Goal: Task Accomplishment & Management: Manage account settings

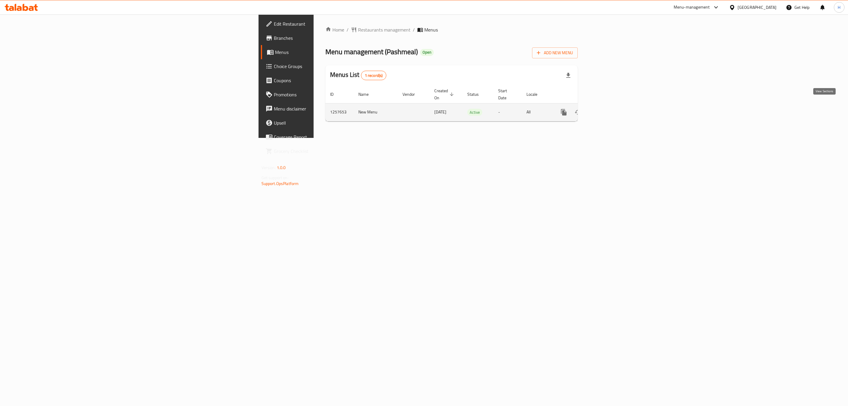
click at [610, 109] on icon "enhanced table" at bounding box center [606, 112] width 7 height 7
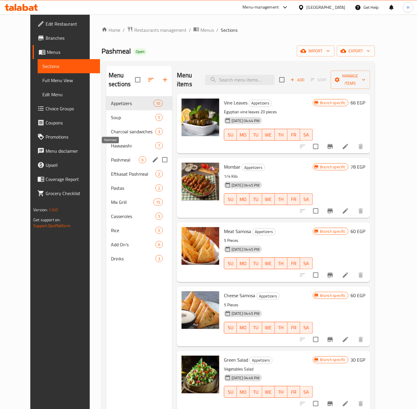
click at [120, 156] on span "Pashmeal" at bounding box center [125, 159] width 28 height 7
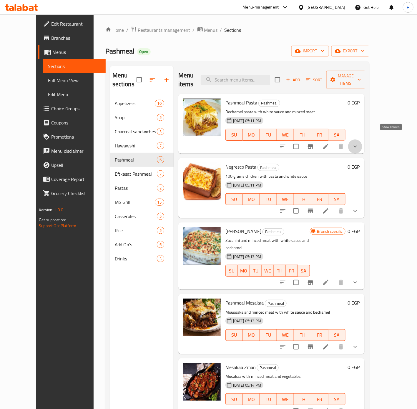
click at [359, 143] on icon "show more" at bounding box center [355, 146] width 7 height 7
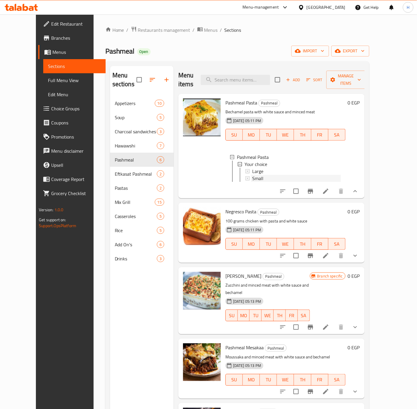
click at [276, 175] on div "Small" at bounding box center [296, 178] width 89 height 7
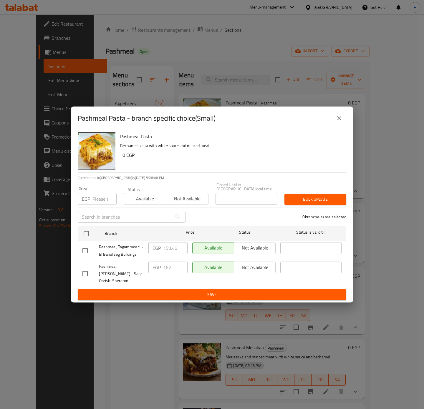
click at [84, 272] on input "checkbox" at bounding box center [85, 274] width 12 height 12
checkbox input "true"
click at [168, 264] on input "162" at bounding box center [175, 268] width 24 height 12
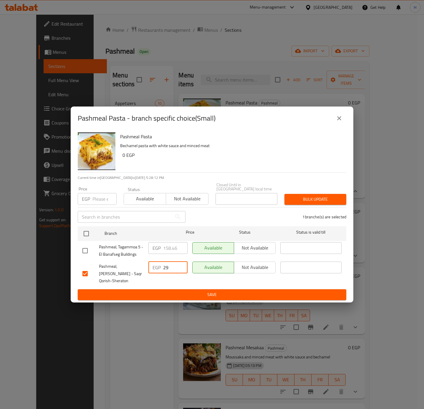
type input "2"
type input "182"
click at [173, 296] on span "Save" at bounding box center [211, 294] width 259 height 7
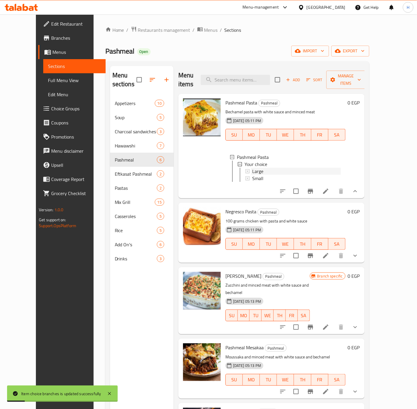
click at [265, 168] on div "Large" at bounding box center [296, 171] width 89 height 7
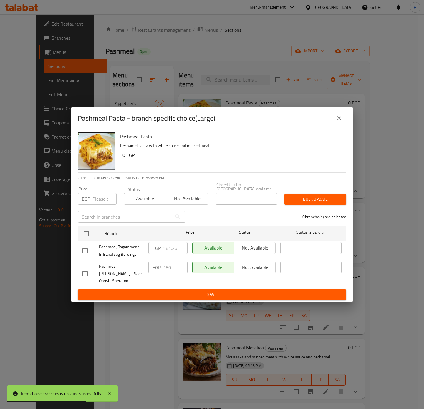
click at [86, 272] on input "checkbox" at bounding box center [85, 274] width 12 height 12
checkbox input "true"
click at [169, 264] on input "180" at bounding box center [175, 268] width 24 height 12
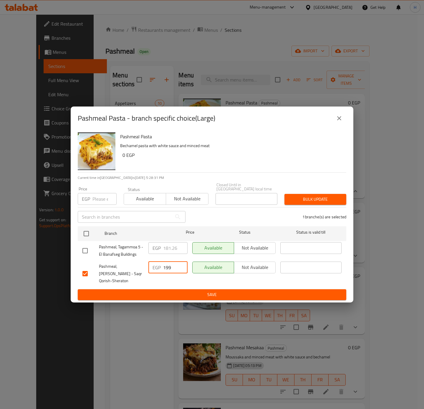
type input "199"
click at [177, 293] on span "Save" at bounding box center [211, 294] width 259 height 7
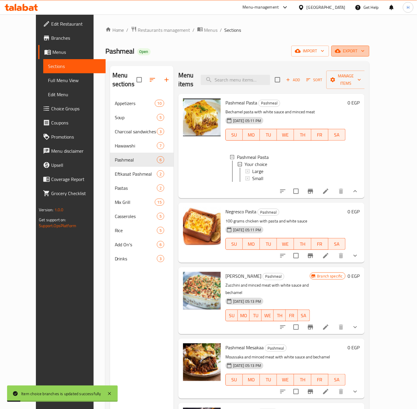
click at [365, 52] on span "export" at bounding box center [350, 50] width 29 height 7
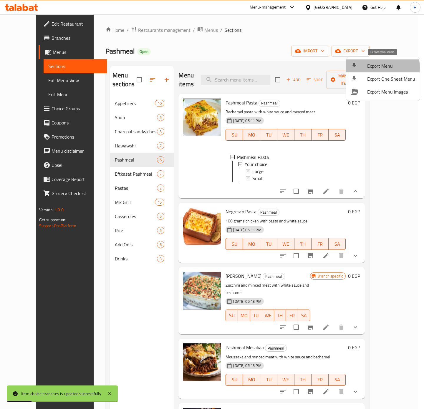
click at [380, 67] on span "Export Menu" at bounding box center [391, 65] width 48 height 7
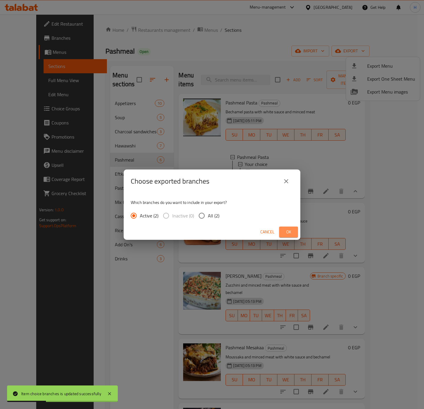
drag, startPoint x: 292, startPoint y: 229, endPoint x: 246, endPoint y: 87, distance: 149.5
click at [292, 229] on span "Ok" at bounding box center [288, 232] width 9 height 7
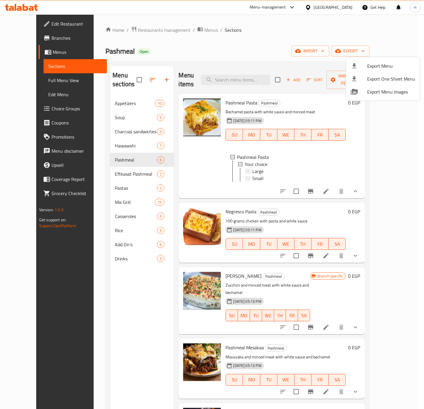
click at [249, 163] on div at bounding box center [212, 204] width 424 height 409
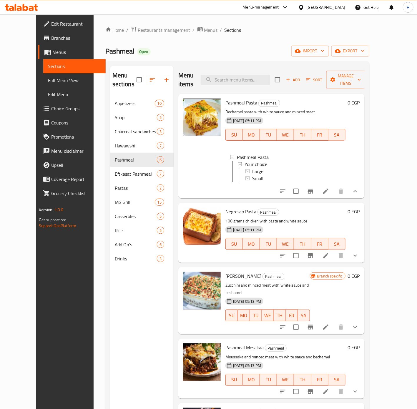
click at [252, 168] on span "Large" at bounding box center [257, 171] width 11 height 7
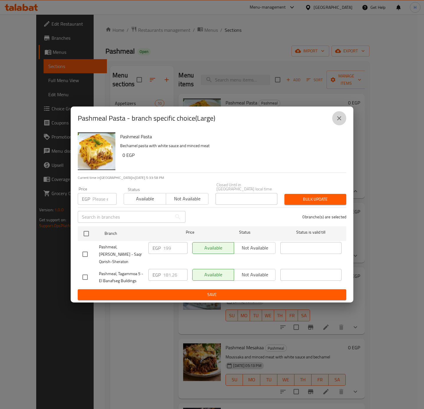
click at [340, 120] on icon "close" at bounding box center [339, 118] width 4 height 4
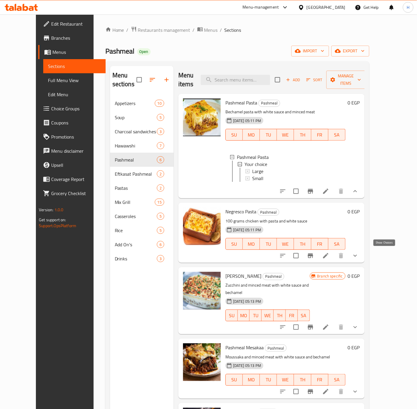
click at [359, 254] on icon "show more" at bounding box center [355, 255] width 7 height 7
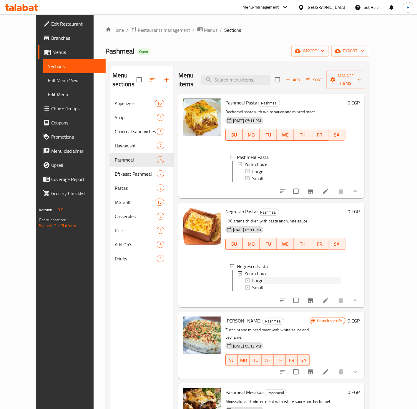
click at [279, 279] on div "Large" at bounding box center [296, 280] width 89 height 7
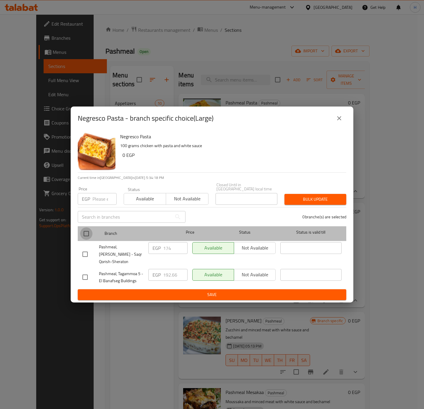
click at [85, 236] on input "checkbox" at bounding box center [86, 234] width 12 height 12
checkbox input "true"
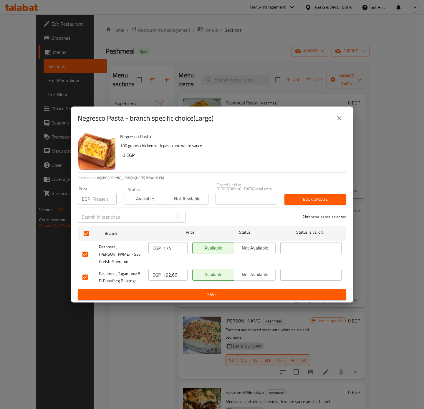
click at [169, 248] on input "174" at bounding box center [175, 248] width 24 height 12
type input "194"
click at [282, 291] on span "Save" at bounding box center [211, 294] width 259 height 7
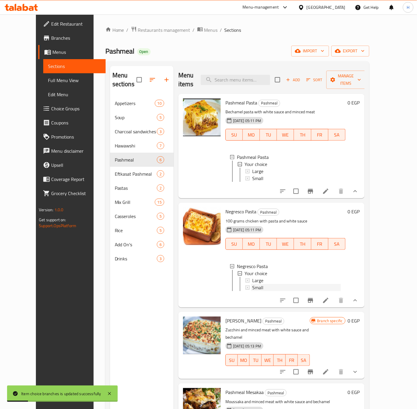
click at [252, 285] on span "Small" at bounding box center [257, 287] width 11 height 7
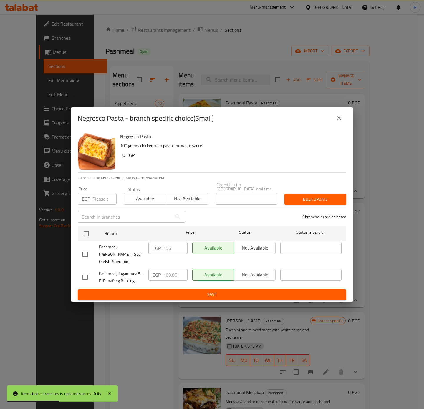
click at [87, 252] on input "checkbox" at bounding box center [85, 254] width 12 height 12
checkbox input "true"
click at [177, 249] on input "156" at bounding box center [175, 248] width 24 height 12
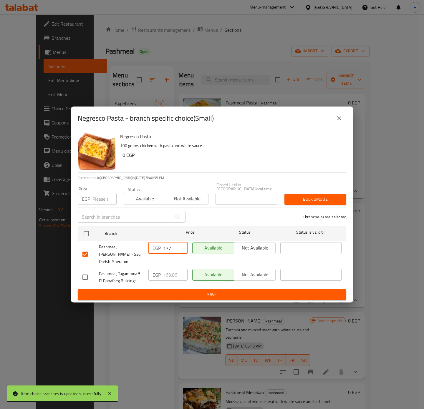
type input "177"
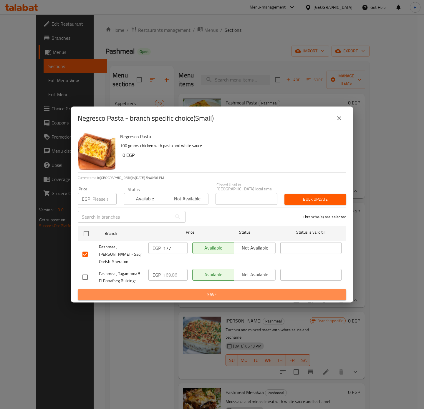
click at [160, 293] on span "Save" at bounding box center [211, 294] width 259 height 7
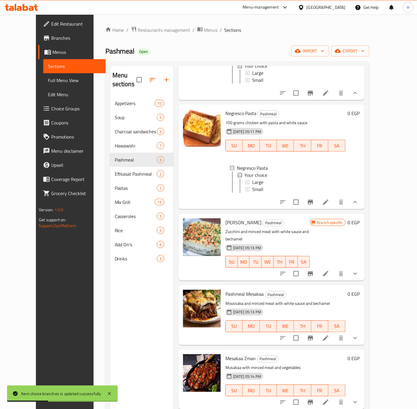
scroll to position [100, 0]
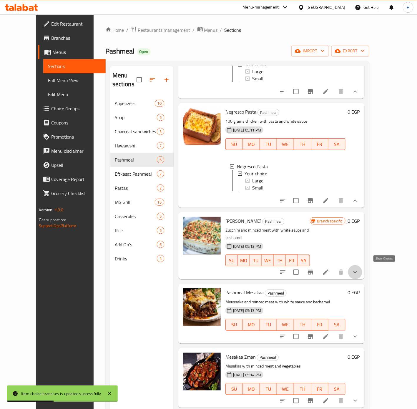
click at [359, 269] on icon "show more" at bounding box center [355, 272] width 7 height 7
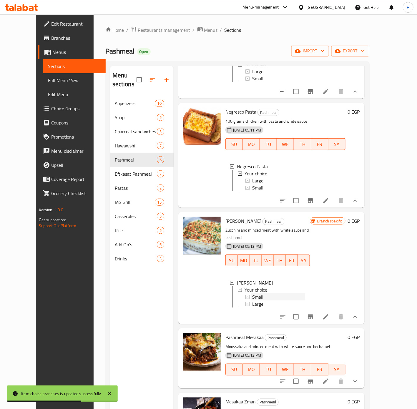
click at [256, 295] on div "Small" at bounding box center [278, 297] width 53 height 7
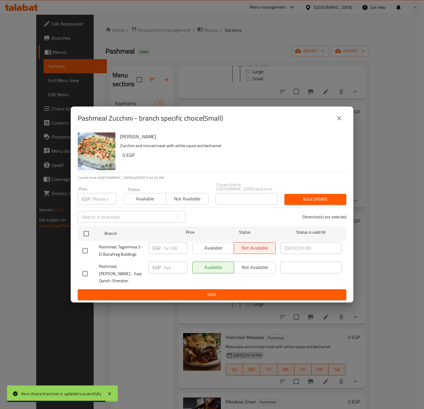
click at [84, 272] on input "checkbox" at bounding box center [85, 274] width 12 height 12
checkbox input "true"
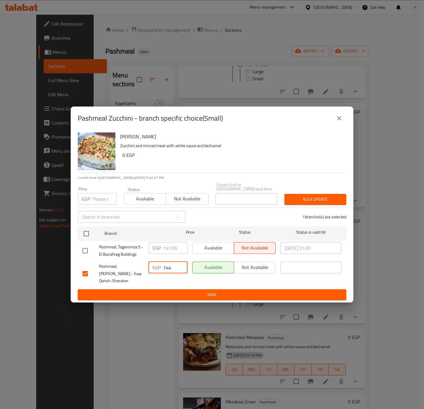
click at [168, 266] on input "144" at bounding box center [175, 268] width 24 height 12
type input "165"
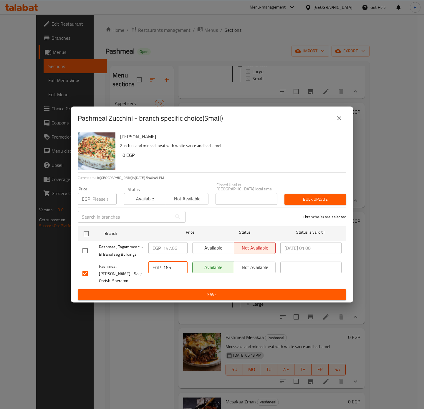
click at [177, 287] on ul "Branch Price Status Status is valid till Pashmeal, Tagammoa 5 - El Banafseg Bui…" at bounding box center [212, 257] width 269 height 66
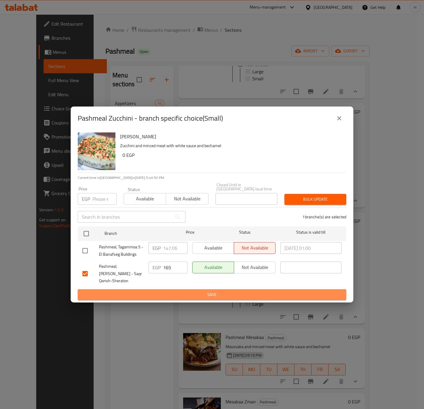
click at [177, 291] on span "Save" at bounding box center [211, 294] width 259 height 7
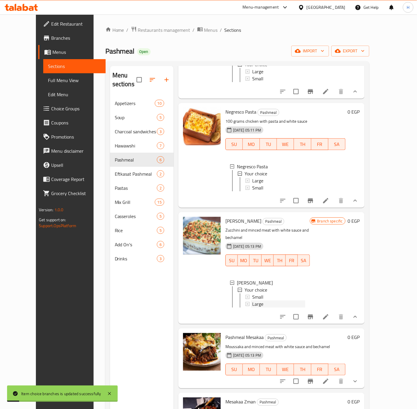
click at [252, 303] on span "Large" at bounding box center [257, 304] width 11 height 7
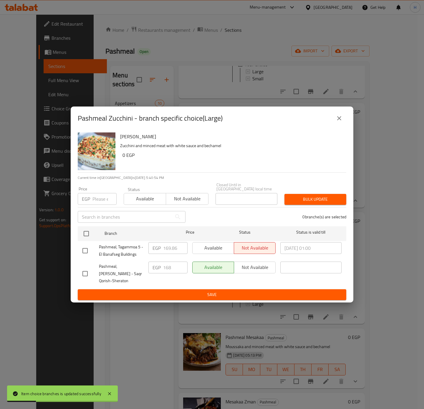
click at [89, 272] on input "checkbox" at bounding box center [85, 274] width 12 height 12
checkbox input "true"
click at [168, 263] on input "168" at bounding box center [175, 268] width 24 height 12
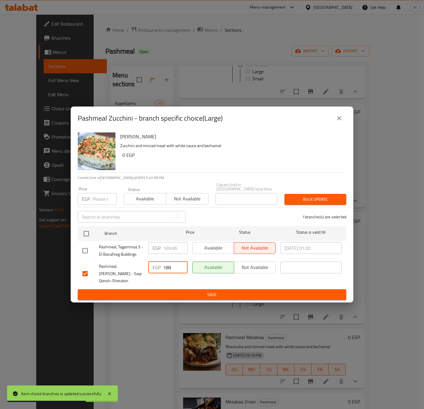
type input "188"
click at [156, 292] on span "Save" at bounding box center [211, 294] width 259 height 7
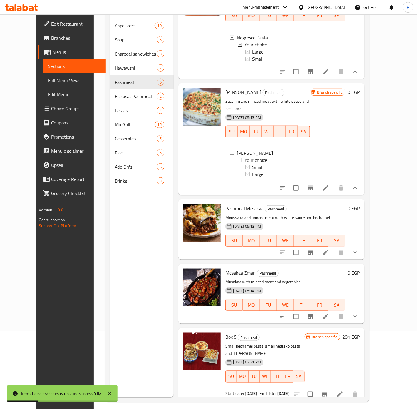
scroll to position [82, 0]
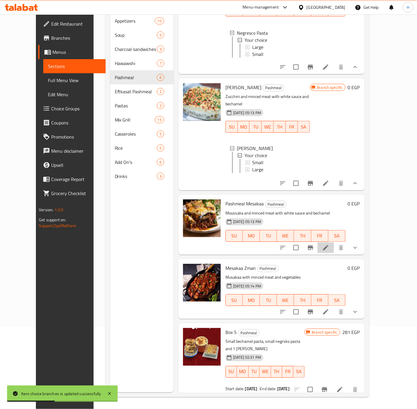
click at [334, 253] on li at bounding box center [326, 248] width 16 height 11
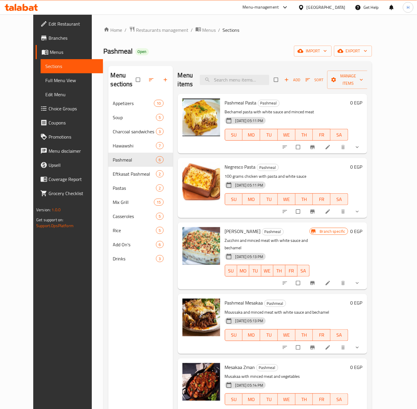
click at [49, 36] on span "Branches" at bounding box center [74, 37] width 50 height 7
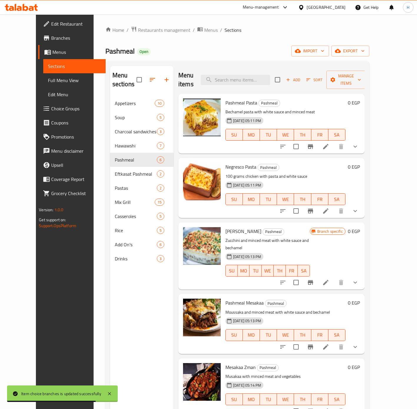
scroll to position [82, 0]
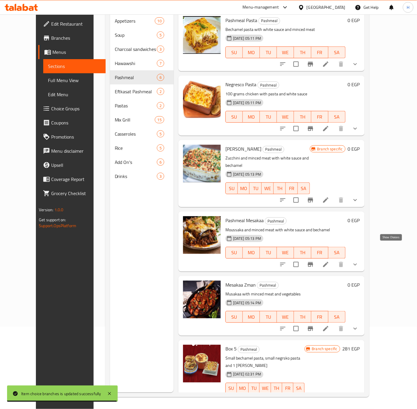
click at [359, 261] on icon "show more" at bounding box center [355, 264] width 7 height 7
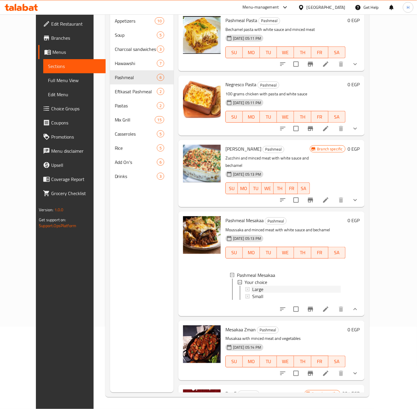
click at [252, 286] on span "Large" at bounding box center [257, 289] width 11 height 7
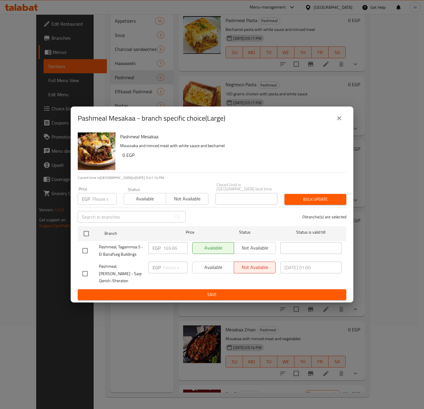
click at [79, 273] on input "checkbox" at bounding box center [85, 274] width 12 height 12
checkbox input "true"
click at [168, 266] on input "number" at bounding box center [175, 268] width 24 height 12
type input "160"
click at [185, 291] on span "Save" at bounding box center [211, 294] width 259 height 7
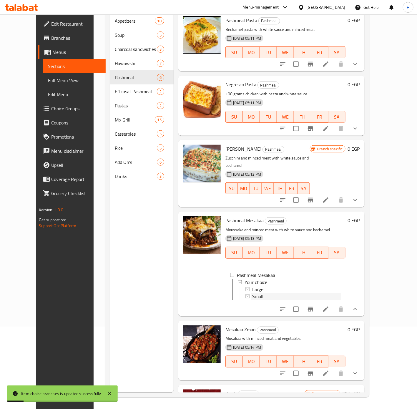
click at [252, 293] on span "Small" at bounding box center [257, 296] width 11 height 7
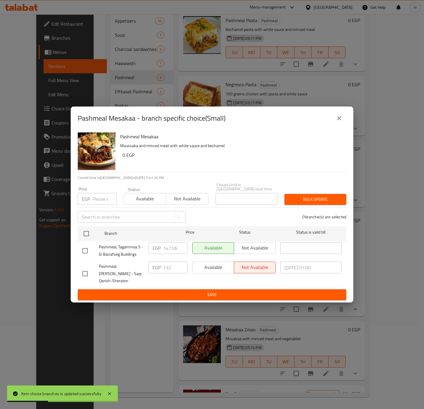
click at [85, 276] on input "checkbox" at bounding box center [85, 274] width 12 height 12
checkbox input "true"
click at [165, 267] on input "132" at bounding box center [175, 268] width 24 height 12
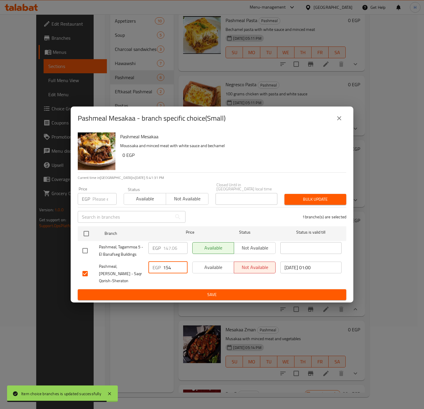
type input "154"
click at [146, 301] on div "Pashmeal Mesakaa - branch specific choice(Small) Pashmeal Mesakaa Moussaka and …" at bounding box center [212, 204] width 424 height 409
click at [150, 297] on button "Save" at bounding box center [212, 295] width 269 height 11
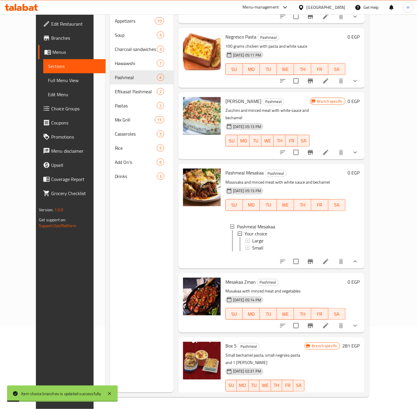
scroll to position [48, 0]
click at [359, 322] on icon "show more" at bounding box center [355, 325] width 7 height 7
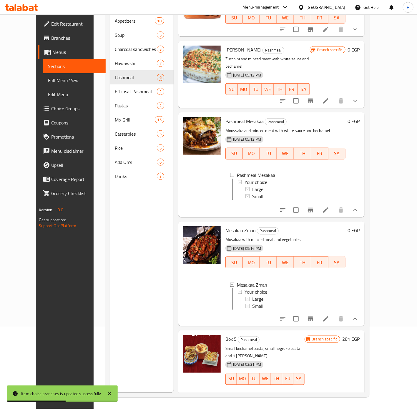
scroll to position [100, 0]
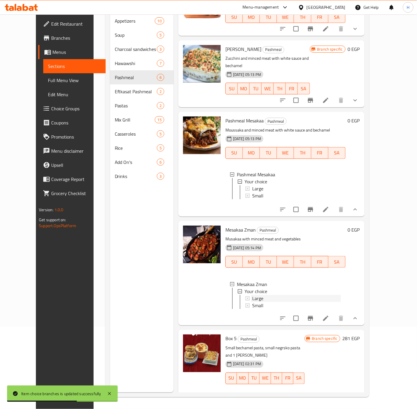
click at [255, 295] on span "Large" at bounding box center [257, 298] width 11 height 7
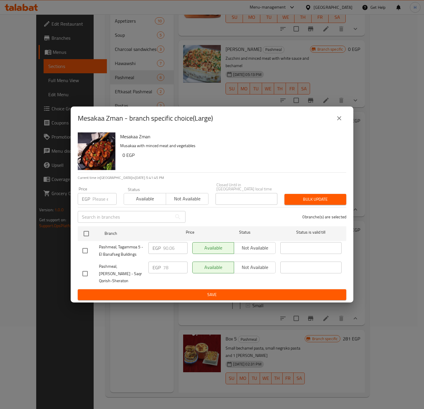
click at [84, 273] on input "checkbox" at bounding box center [85, 274] width 12 height 12
checkbox input "true"
click at [172, 266] on input "78" at bounding box center [175, 268] width 24 height 12
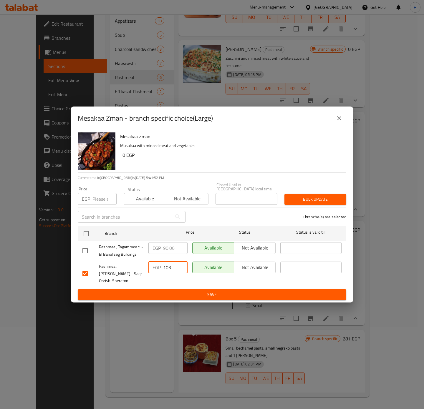
type input "103"
click at [170, 291] on span "Save" at bounding box center [211, 294] width 259 height 7
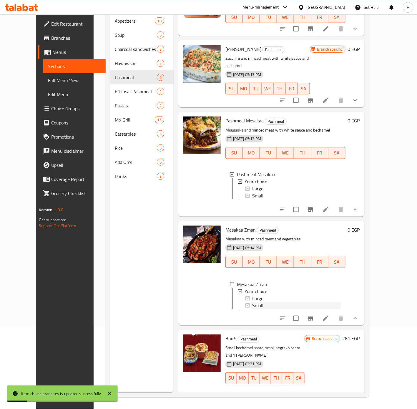
click at [253, 302] on span "Small" at bounding box center [257, 305] width 11 height 7
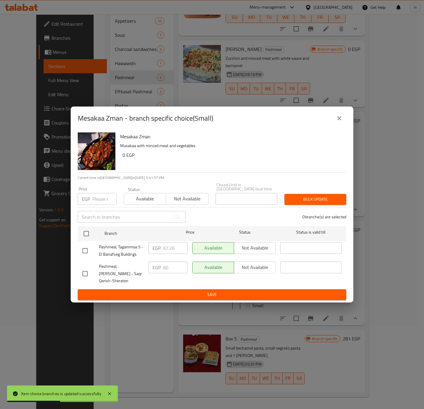
click at [88, 269] on input "checkbox" at bounding box center [85, 274] width 12 height 12
checkbox input "true"
click at [175, 266] on input "60" at bounding box center [175, 268] width 24 height 12
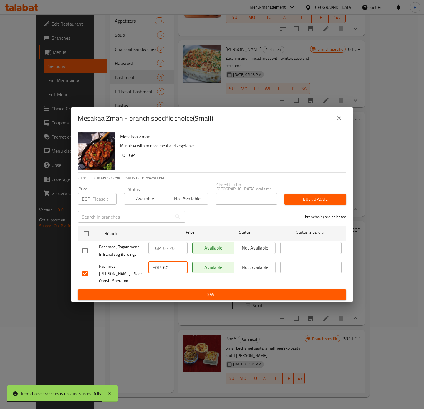
type input "1"
type input "86"
click at [208, 293] on span "Save" at bounding box center [211, 294] width 259 height 7
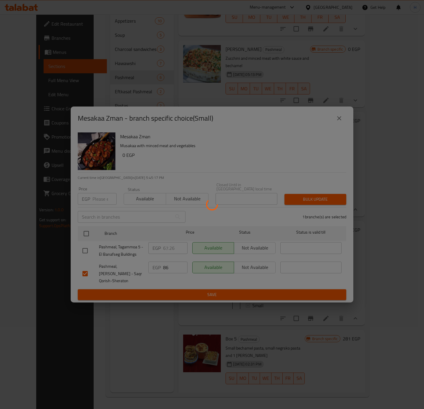
click at [208, 293] on div at bounding box center [212, 204] width 424 height 409
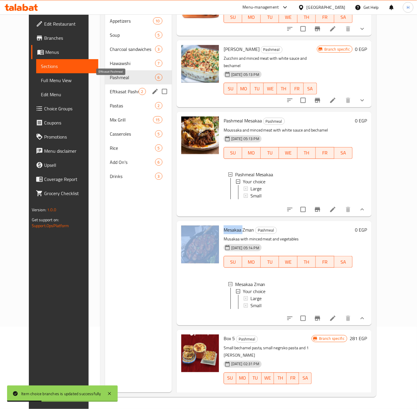
click at [114, 88] on span "Eftkasat Pashmeal" at bounding box center [124, 91] width 29 height 7
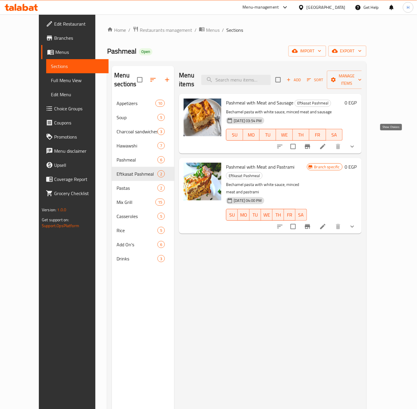
click at [356, 143] on icon "show more" at bounding box center [352, 146] width 7 height 7
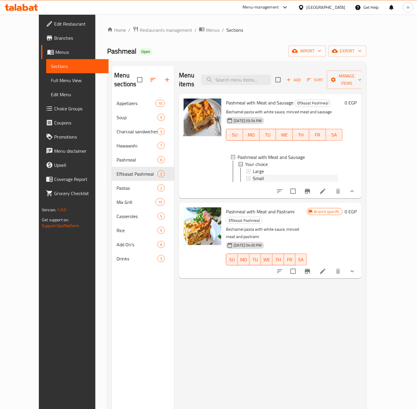
click at [277, 175] on div "Small" at bounding box center [295, 178] width 85 height 7
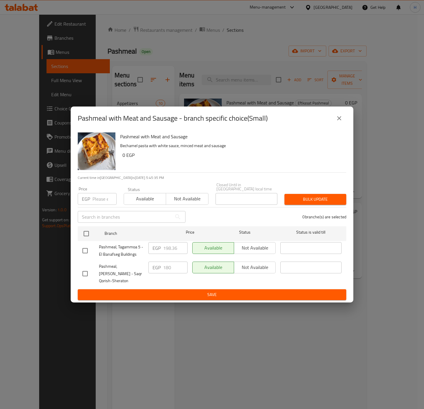
click at [82, 272] on input "checkbox" at bounding box center [85, 274] width 12 height 12
checkbox input "true"
click at [166, 263] on input "180" at bounding box center [175, 268] width 24 height 12
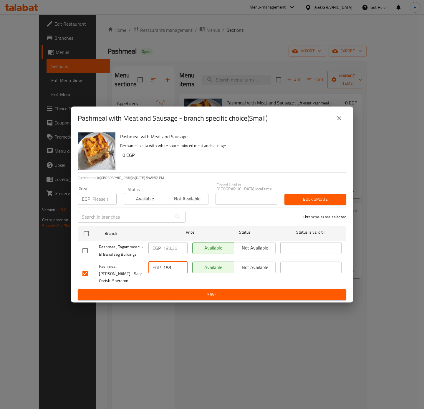
type input "188"
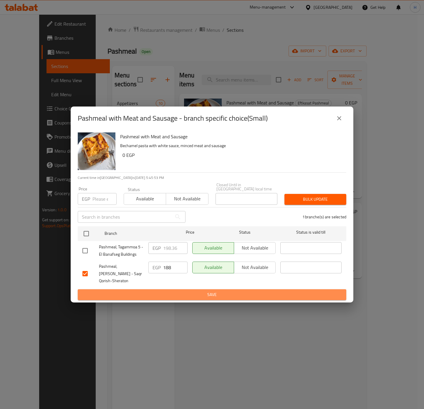
click at [197, 294] on span "Save" at bounding box center [211, 294] width 259 height 7
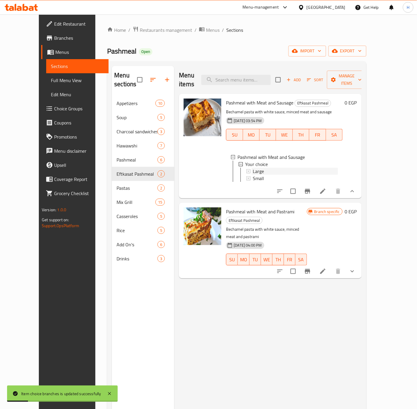
click at [262, 168] on div "Large" at bounding box center [295, 171] width 85 height 7
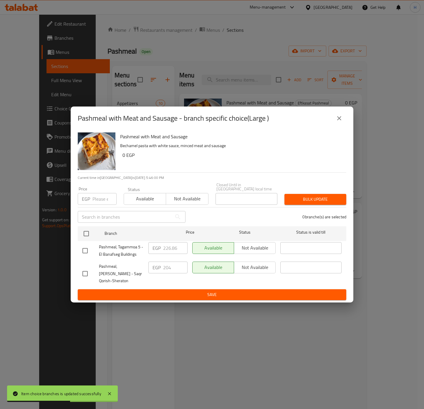
click at [84, 273] on input "checkbox" at bounding box center [85, 274] width 12 height 12
checkbox input "true"
click at [174, 265] on input "204" at bounding box center [175, 268] width 24 height 12
type input "205"
click at [176, 294] on span "Save" at bounding box center [211, 294] width 259 height 7
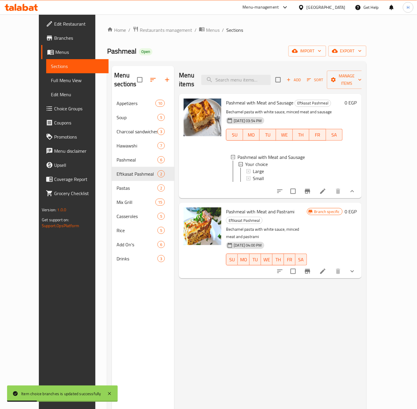
click at [356, 268] on icon "show more" at bounding box center [352, 271] width 7 height 7
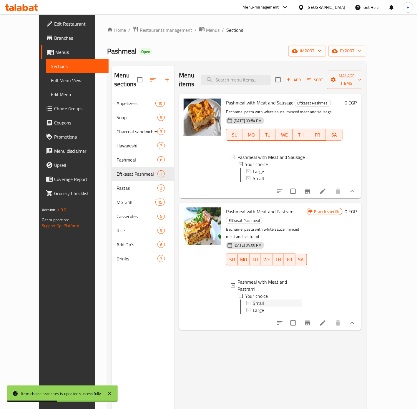
click at [284, 300] on div "Small" at bounding box center [277, 303] width 49 height 7
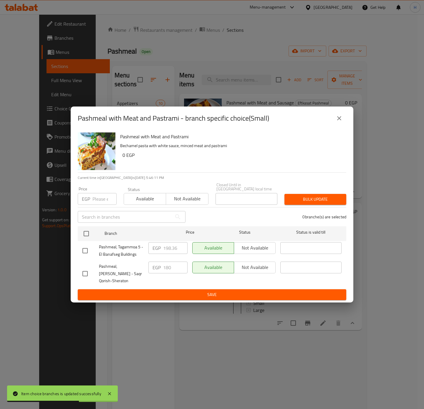
click at [86, 274] on input "checkbox" at bounding box center [85, 274] width 12 height 12
checkbox input "true"
click at [171, 268] on input "180" at bounding box center [175, 268] width 24 height 12
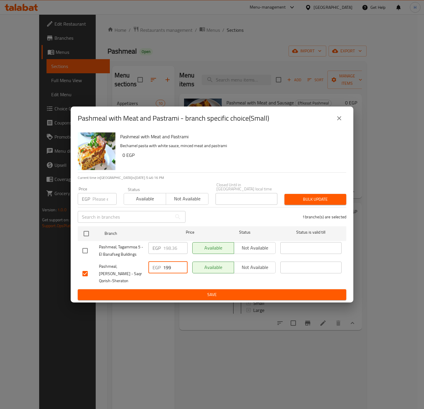
type input "199"
click at [188, 291] on span "Save" at bounding box center [211, 294] width 259 height 7
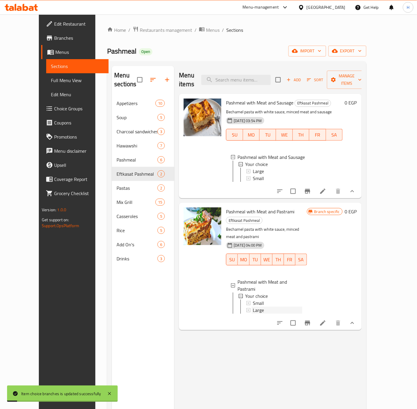
click at [253, 307] on span "Large" at bounding box center [258, 310] width 11 height 7
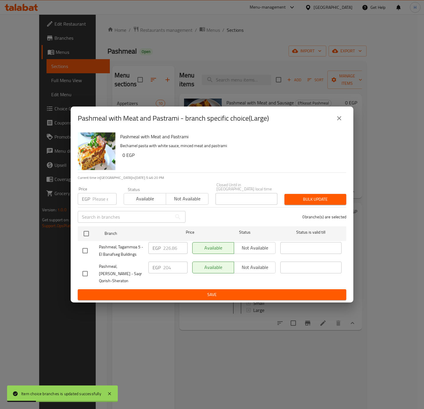
click at [88, 275] on input "checkbox" at bounding box center [85, 274] width 12 height 12
checkbox input "true"
click at [170, 264] on input "204" at bounding box center [175, 268] width 24 height 12
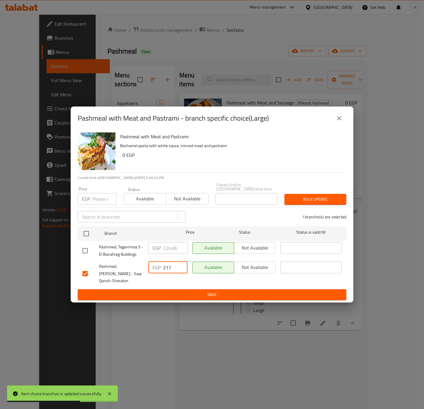
type input "217"
click at [208, 293] on span "Save" at bounding box center [211, 294] width 259 height 7
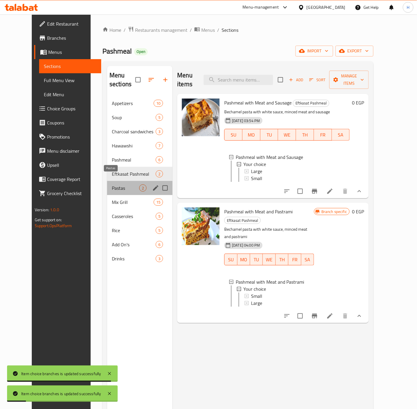
click at [112, 185] on span "Pastas" at bounding box center [125, 188] width 27 height 7
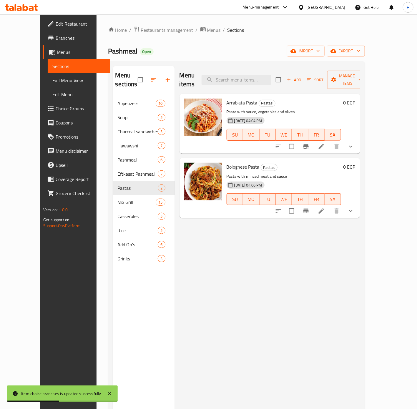
click at [358, 140] on button "show more" at bounding box center [351, 147] width 14 height 14
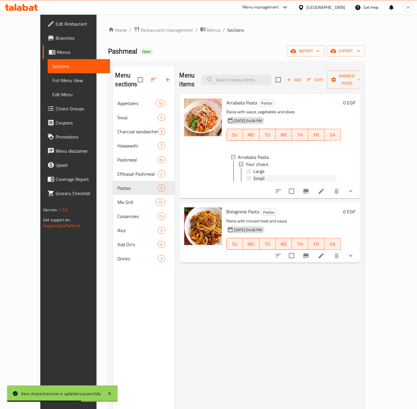
click at [272, 175] on div "Small" at bounding box center [295, 178] width 83 height 7
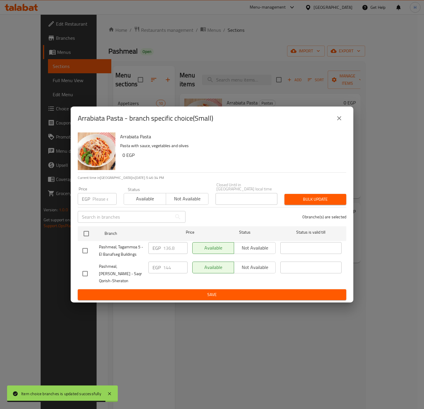
click at [85, 269] on input "checkbox" at bounding box center [85, 274] width 12 height 12
checkbox input "true"
click at [164, 267] on input "144" at bounding box center [175, 268] width 24 height 12
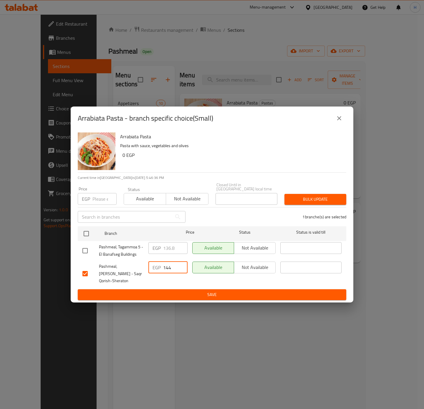
click at [164, 267] on input "144" at bounding box center [175, 268] width 24 height 12
type input "160"
click at [221, 294] on span "Save" at bounding box center [211, 294] width 259 height 7
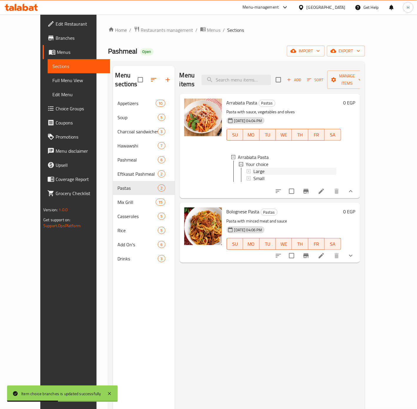
click at [254, 168] on span "Large" at bounding box center [259, 171] width 11 height 7
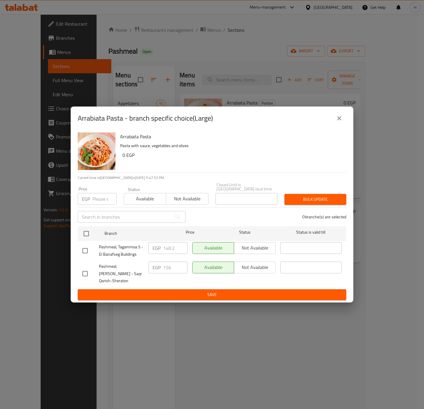
click at [82, 272] on input "checkbox" at bounding box center [85, 274] width 12 height 12
checkbox input "true"
click at [173, 265] on input "156" at bounding box center [175, 268] width 24 height 12
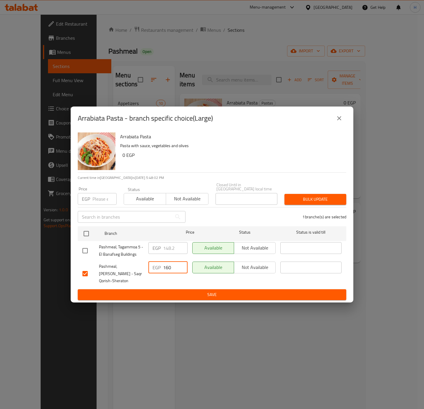
type input "160"
click at [193, 293] on span "Save" at bounding box center [211, 294] width 259 height 7
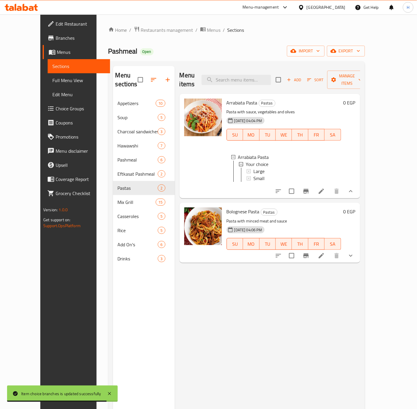
click at [261, 168] on div "Large" at bounding box center [295, 171] width 83 height 7
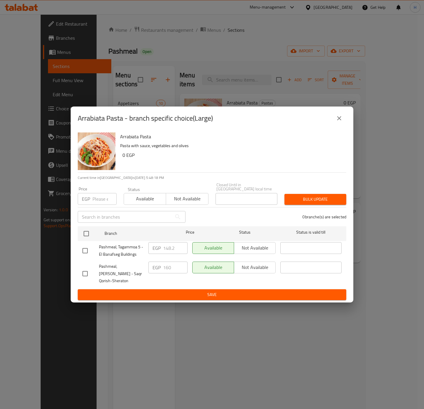
click at [86, 270] on input "checkbox" at bounding box center [85, 274] width 12 height 12
checkbox input "true"
click at [179, 265] on input "160" at bounding box center [175, 268] width 24 height 12
click at [177, 266] on input "160" at bounding box center [175, 268] width 24 height 12
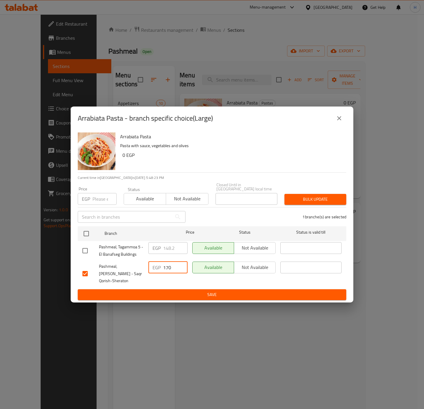
type input "170"
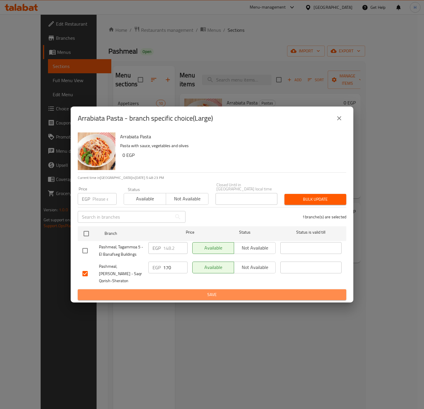
click at [204, 296] on span "Save" at bounding box center [211, 294] width 259 height 7
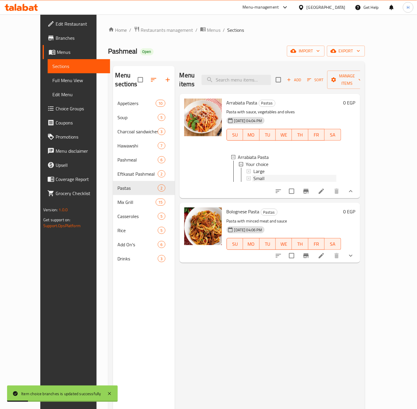
click at [262, 175] on div "Small" at bounding box center [295, 178] width 83 height 7
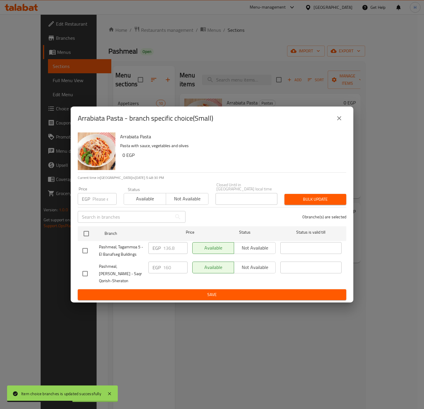
click at [336, 119] on icon "close" at bounding box center [339, 118] width 7 height 7
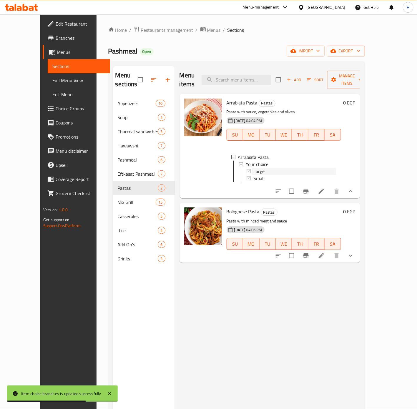
click at [254, 168] on span "Large" at bounding box center [259, 171] width 11 height 7
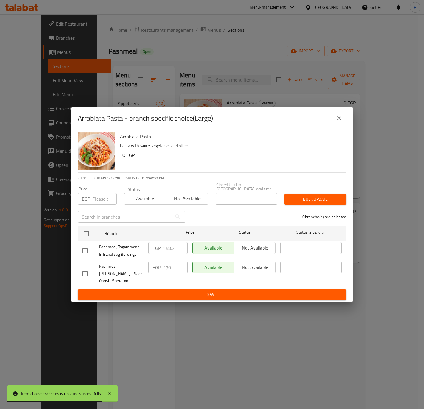
click at [341, 120] on icon "close" at bounding box center [339, 118] width 7 height 7
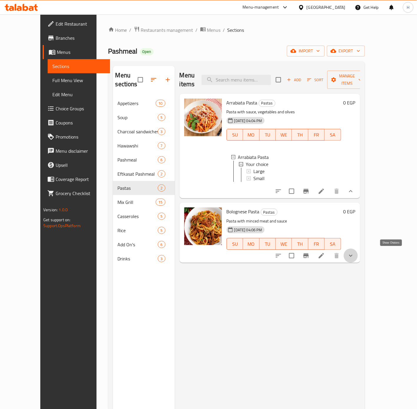
click at [355, 253] on icon "show more" at bounding box center [351, 255] width 7 height 7
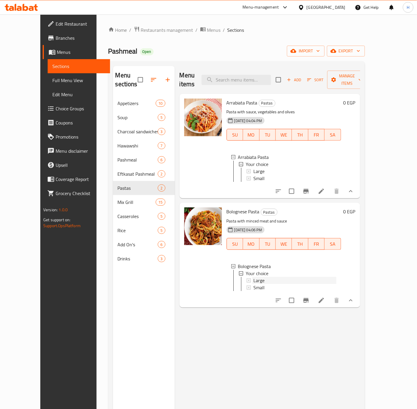
click at [257, 278] on div "Large" at bounding box center [295, 280] width 83 height 7
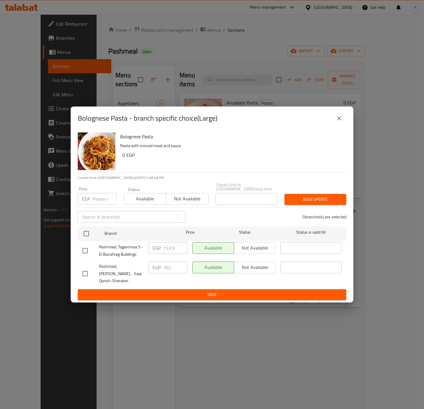
click at [89, 272] on input "checkbox" at bounding box center [85, 274] width 12 height 12
checkbox input "true"
click at [168, 268] on input "162" at bounding box center [175, 268] width 24 height 12
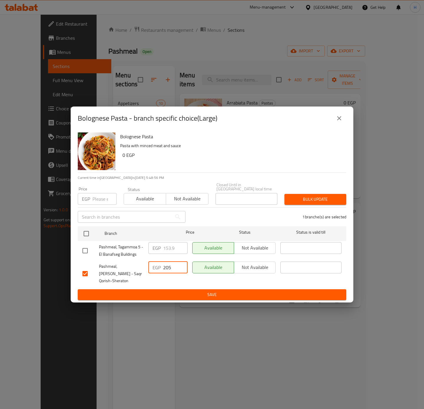
type input "205"
click at [166, 290] on button "Save" at bounding box center [212, 295] width 269 height 11
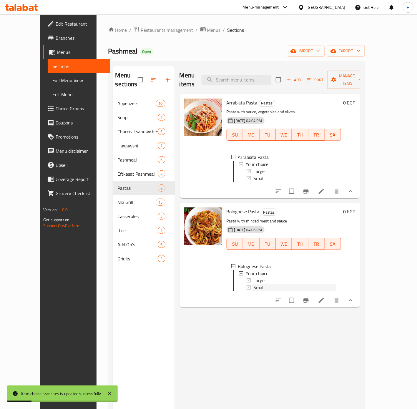
click at [284, 285] on div "Small" at bounding box center [295, 287] width 83 height 7
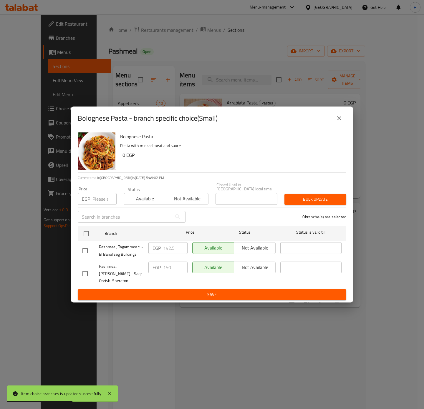
click at [86, 271] on input "checkbox" at bounding box center [85, 274] width 12 height 12
checkbox input "true"
click at [167, 264] on input "150" at bounding box center [175, 268] width 24 height 12
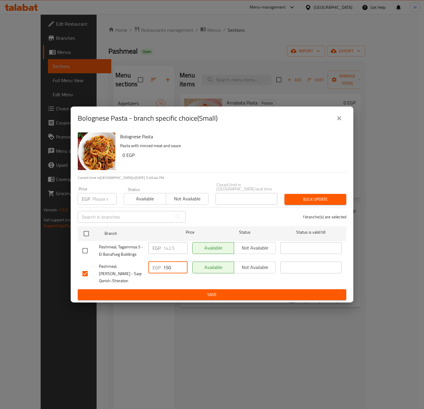
click at [197, 291] on span "Save" at bounding box center [211, 294] width 259 height 7
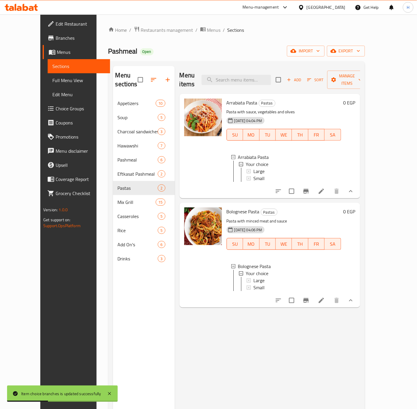
click at [297, 285] on div "Small" at bounding box center [295, 287] width 83 height 7
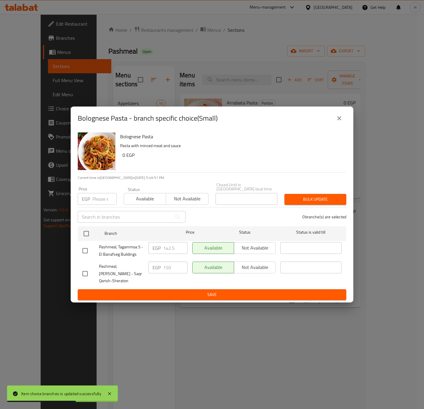
click at [86, 273] on input "checkbox" at bounding box center [85, 274] width 12 height 12
checkbox input "true"
click at [166, 267] on input "150" at bounding box center [175, 268] width 24 height 12
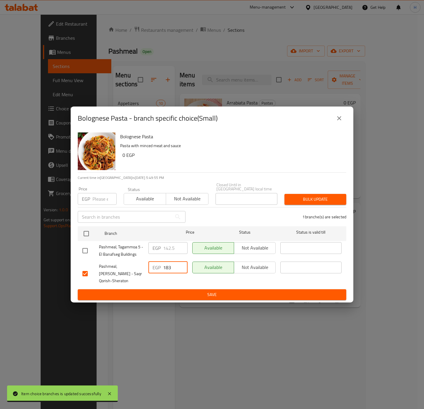
type input "183"
click at [177, 286] on div "EGP 183 ​" at bounding box center [168, 274] width 44 height 29
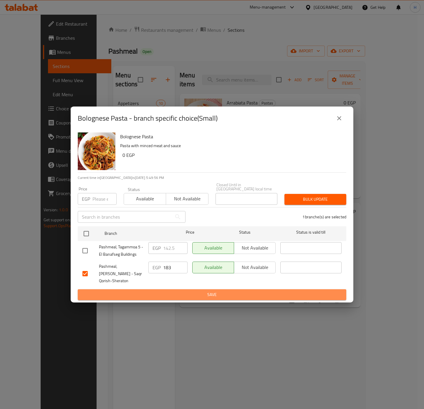
click at [174, 292] on span "Save" at bounding box center [211, 294] width 259 height 7
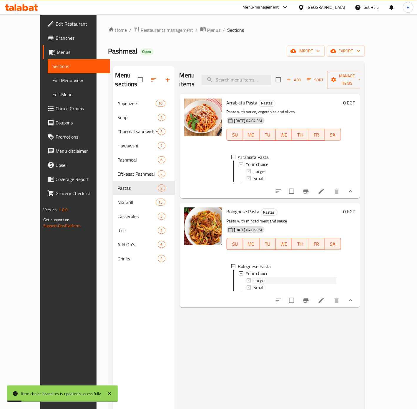
click at [268, 277] on div "Large" at bounding box center [295, 280] width 83 height 7
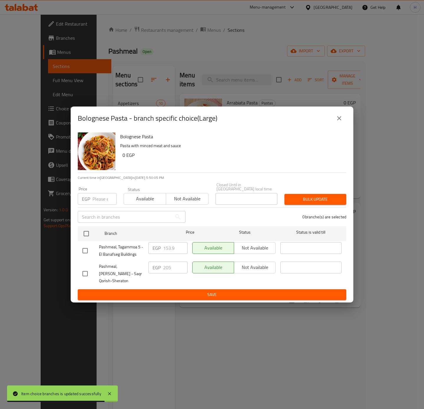
click at [340, 125] on button "close" at bounding box center [339, 118] width 14 height 14
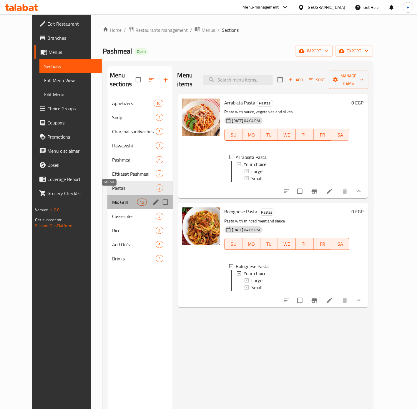
drag, startPoint x: 99, startPoint y: 191, endPoint x: 399, endPoint y: 341, distance: 335.0
click at [112, 199] on span "Mix Grill" at bounding box center [124, 202] width 25 height 7
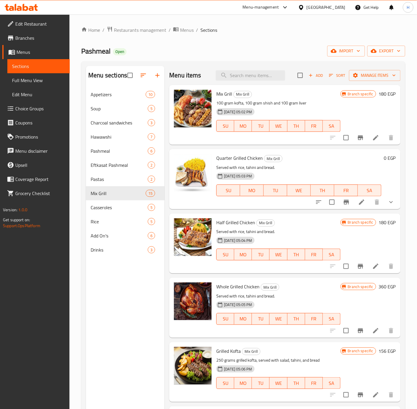
click at [357, 139] on icon "Branch-specific-item" at bounding box center [360, 137] width 7 height 7
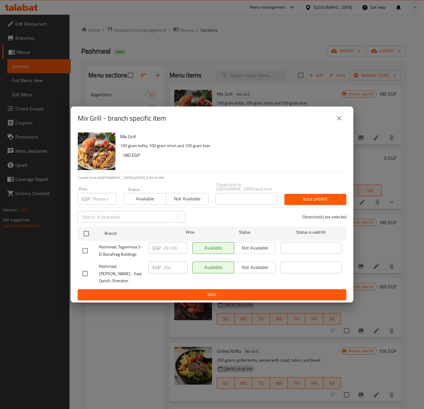
click at [87, 274] on input "checkbox" at bounding box center [85, 274] width 12 height 12
checkbox input "true"
click at [172, 267] on input "204" at bounding box center [175, 268] width 24 height 12
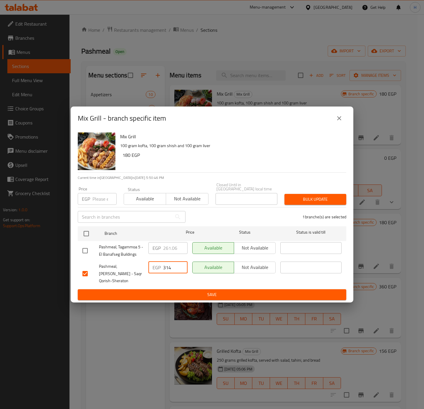
type input "314"
click at [209, 295] on span "Save" at bounding box center [211, 294] width 259 height 7
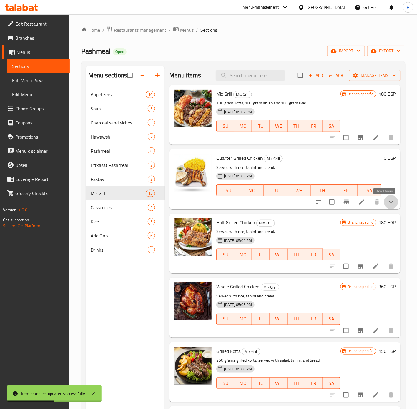
click at [388, 204] on icon "show more" at bounding box center [391, 202] width 7 height 7
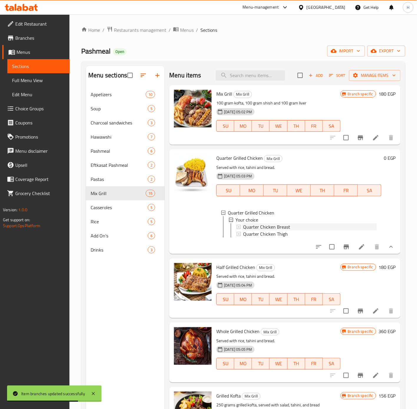
click at [269, 227] on span "Quarter Chicken Breast" at bounding box center [266, 227] width 47 height 7
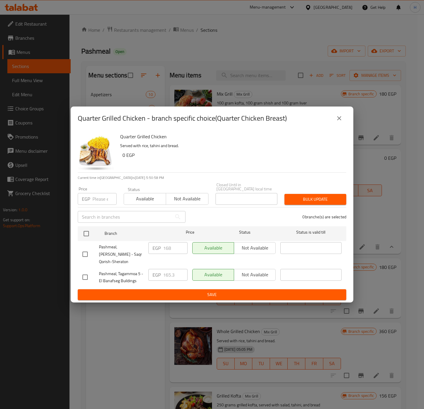
click at [87, 252] on input "checkbox" at bounding box center [85, 254] width 12 height 12
checkbox input "true"
click at [170, 247] on input "168" at bounding box center [175, 248] width 24 height 12
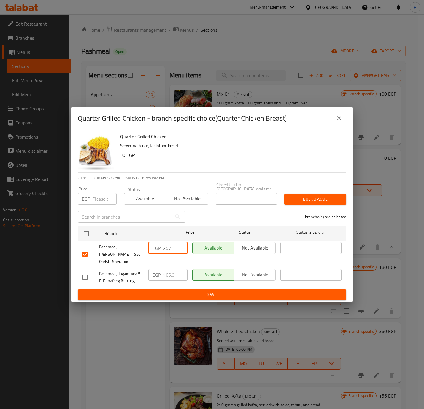
type input "257"
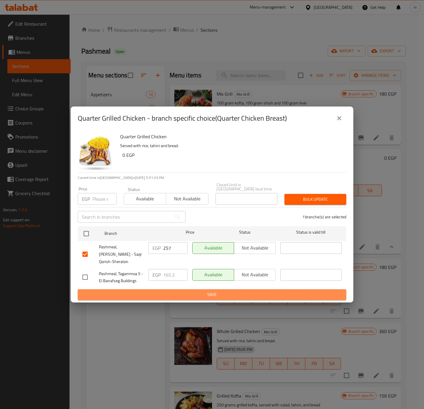
click at [220, 293] on span "Save" at bounding box center [211, 294] width 259 height 7
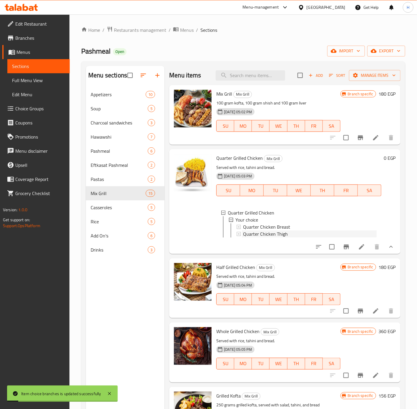
click at [274, 234] on span "Quarter Chicken Thigh" at bounding box center [265, 234] width 45 height 7
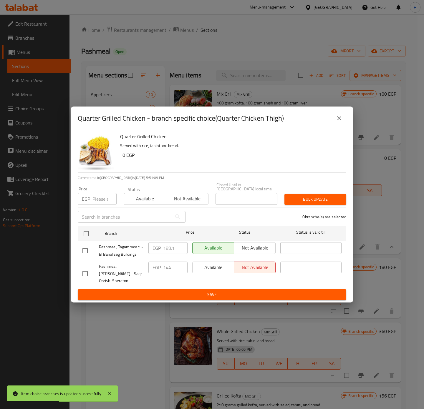
click at [82, 275] on input "checkbox" at bounding box center [85, 274] width 12 height 12
checkbox input "true"
click at [167, 265] on input "144" at bounding box center [175, 268] width 24 height 12
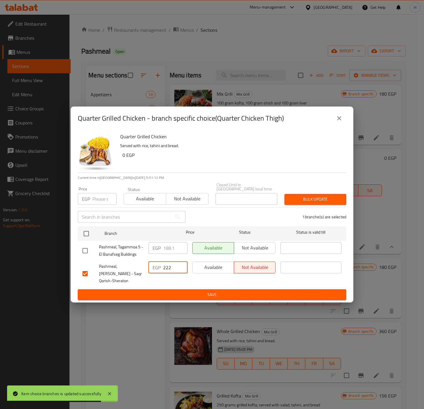
type input "222"
click at [208, 291] on span "Save" at bounding box center [211, 294] width 259 height 7
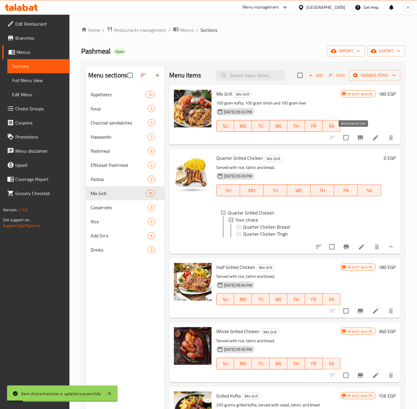
click at [358, 137] on icon "Branch-specific-item" at bounding box center [360, 138] width 5 height 5
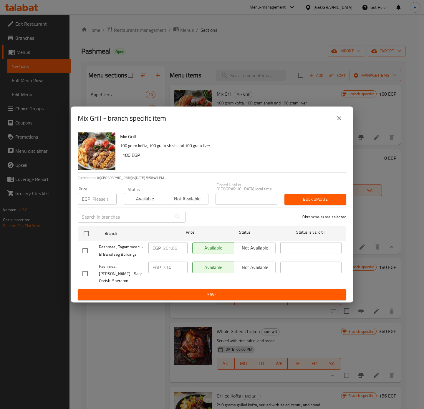
click at [342, 118] on icon "close" at bounding box center [339, 118] width 7 height 7
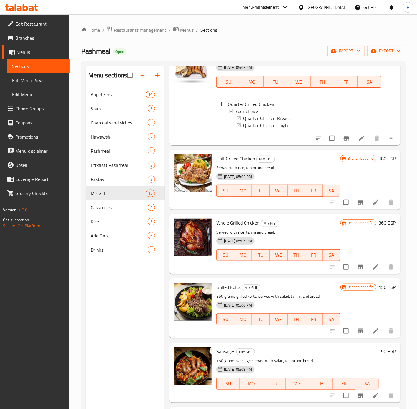
scroll to position [133, 0]
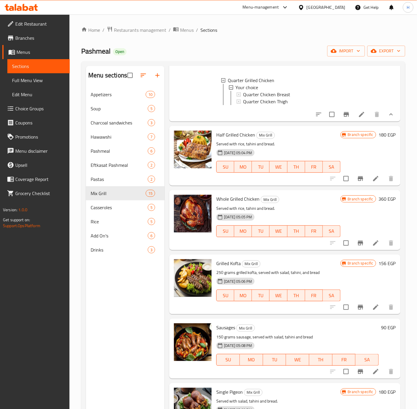
click at [292, 104] on div "Quarter Chicken Thigh" at bounding box center [310, 101] width 134 height 7
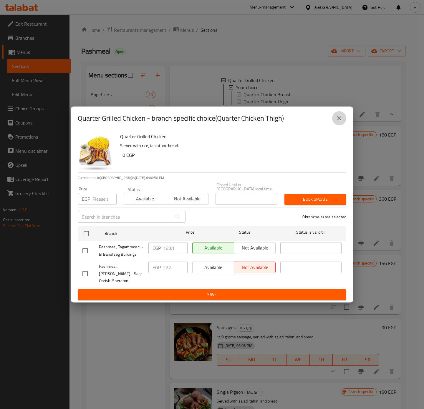
click at [338, 119] on icon "close" at bounding box center [339, 118] width 7 height 7
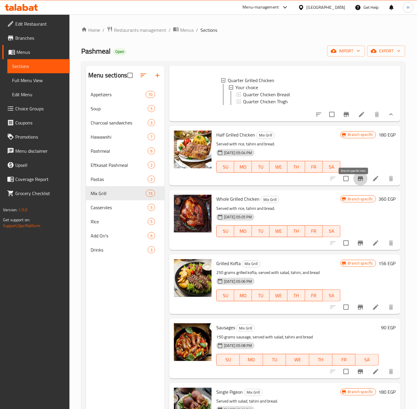
click at [358, 181] on icon "Branch-specific-item" at bounding box center [360, 178] width 5 height 5
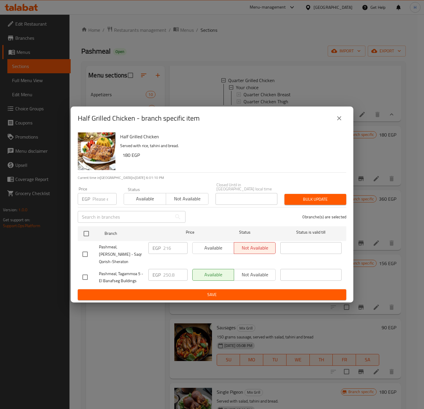
click at [86, 252] on input "checkbox" at bounding box center [85, 254] width 12 height 12
checkbox input "true"
click at [176, 249] on input "216" at bounding box center [175, 248] width 24 height 12
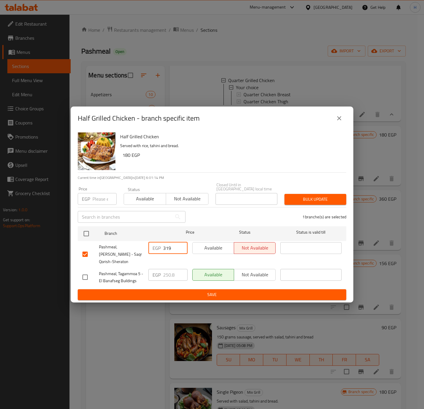
type input "319"
click at [198, 295] on span "Save" at bounding box center [211, 294] width 259 height 7
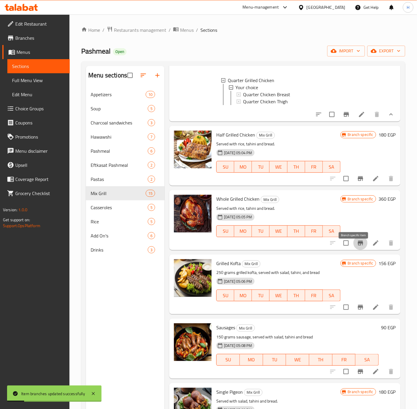
click at [358, 246] on icon "Branch-specific-item" at bounding box center [360, 243] width 5 height 5
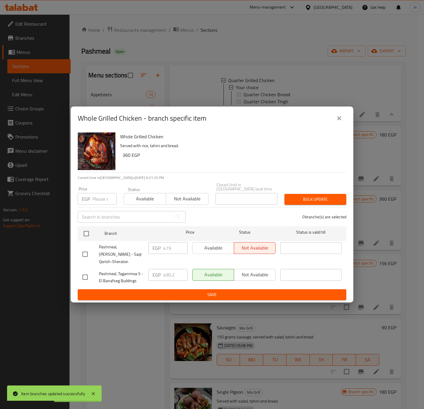
click at [84, 248] on input "checkbox" at bounding box center [85, 254] width 12 height 12
checkbox input "true"
click at [162, 247] on div "EGP 419 ​" at bounding box center [167, 248] width 39 height 12
click at [165, 247] on input "419" at bounding box center [175, 248] width 24 height 12
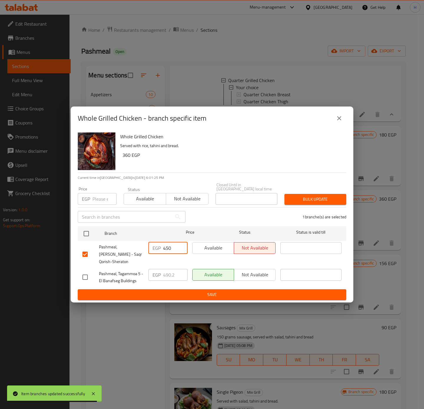
type input "450"
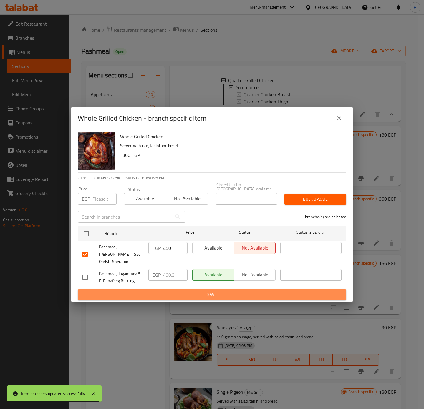
click at [181, 292] on span "Save" at bounding box center [211, 294] width 259 height 7
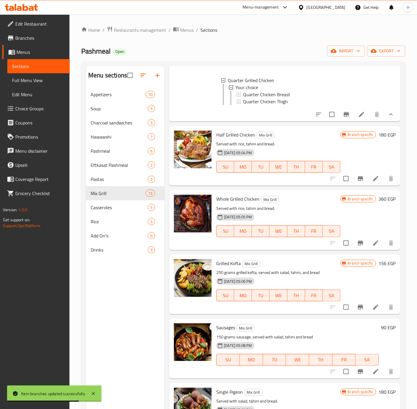
click at [381, 268] on h6 "156 EGP" at bounding box center [387, 264] width 17 height 8
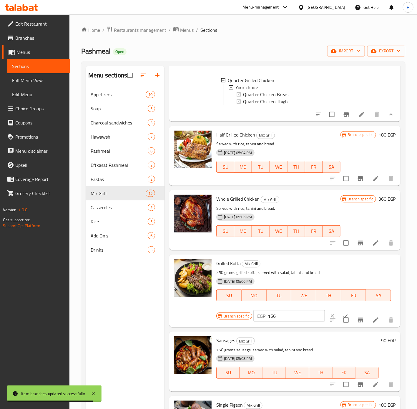
click at [330, 319] on icon "clear" at bounding box center [333, 316] width 6 height 6
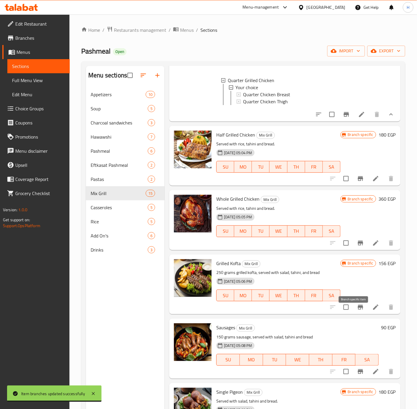
click at [358, 310] on icon "Branch-specific-item" at bounding box center [360, 307] width 5 height 5
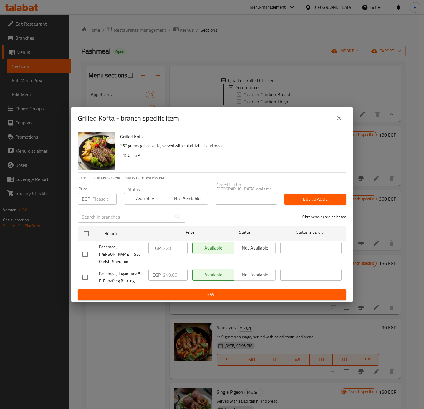
click at [83, 251] on input "checkbox" at bounding box center [85, 254] width 12 height 12
checkbox input "true"
click at [160, 246] on p "EGP" at bounding box center [157, 248] width 8 height 7
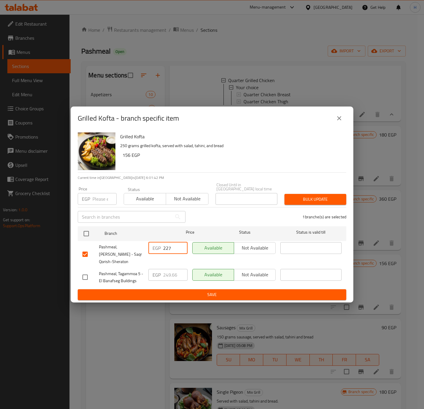
click at [179, 247] on input "227" at bounding box center [175, 248] width 24 height 12
click at [179, 247] on input "226" at bounding box center [175, 248] width 24 height 12
click at [179, 247] on input "225" at bounding box center [175, 248] width 24 height 12
click at [171, 248] on input "225" at bounding box center [175, 248] width 24 height 12
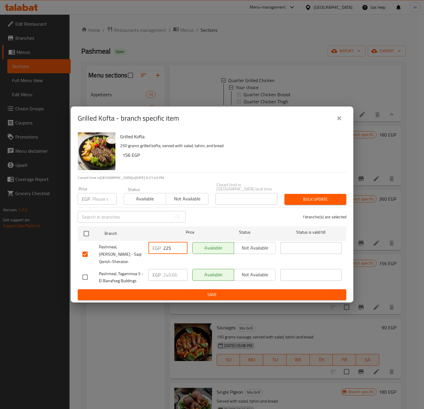
click at [171, 248] on input "225" at bounding box center [175, 248] width 24 height 12
type input "302"
click at [169, 291] on span "Save" at bounding box center [211, 294] width 259 height 7
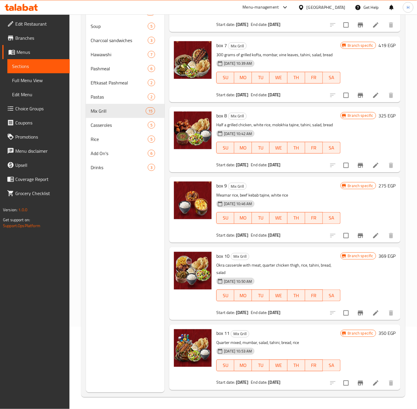
scroll to position [698, 0]
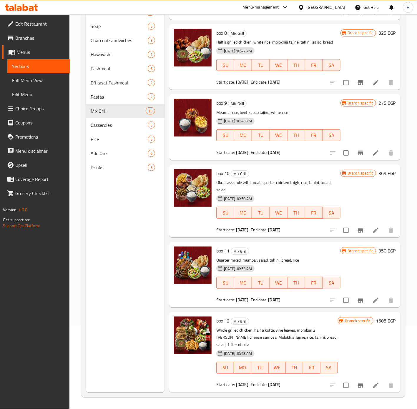
click at [402, 120] on div "Menu sections Appetizers 10 Soup 5 Charcoal sandwiches 3 Hawawshi 7 Pashmeal 6 …" at bounding box center [243, 188] width 324 height 419
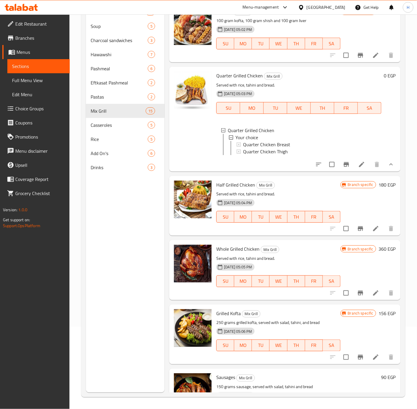
scroll to position [0, 0]
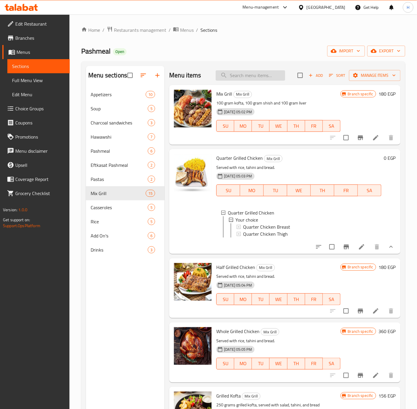
click at [257, 74] on input "search" at bounding box center [251, 75] width 70 height 10
paste input "وجبة شيش"
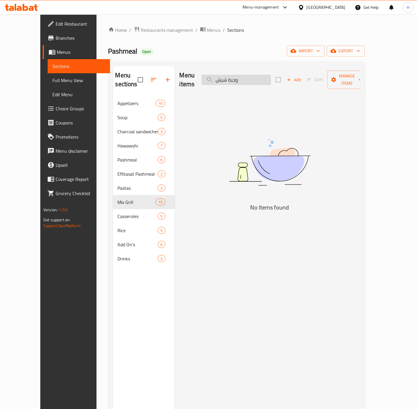
click at [245, 75] on input "وجبة شيش" at bounding box center [237, 80] width 70 height 10
click at [246, 75] on input "شيش" at bounding box center [237, 80] width 70 height 10
type input "ش"
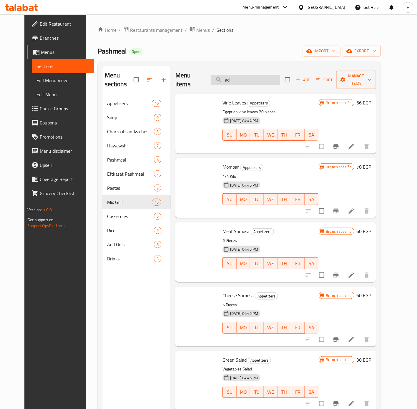
type input "a"
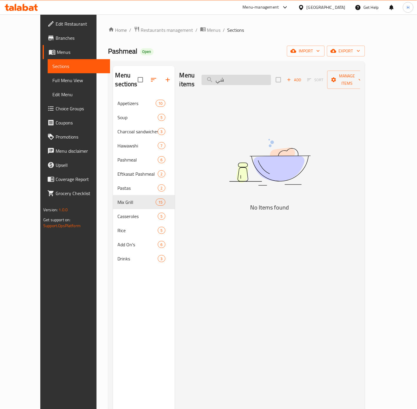
type input "ش"
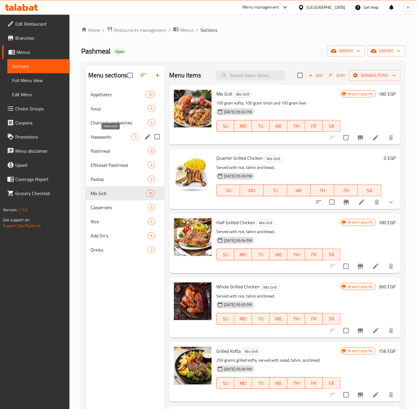
click at [106, 139] on span "Hawawshi" at bounding box center [111, 136] width 41 height 7
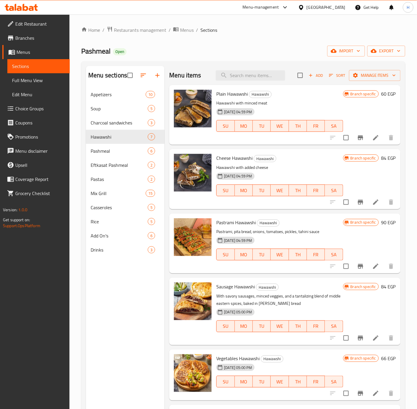
click at [357, 136] on icon "Branch-specific-item" at bounding box center [360, 137] width 7 height 7
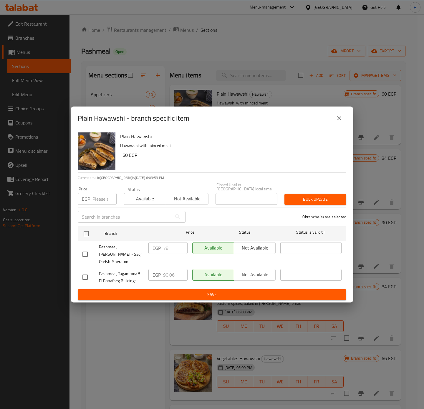
click at [85, 251] on input "checkbox" at bounding box center [85, 254] width 12 height 12
checkbox input "true"
click at [170, 245] on input "78" at bounding box center [175, 248] width 24 height 12
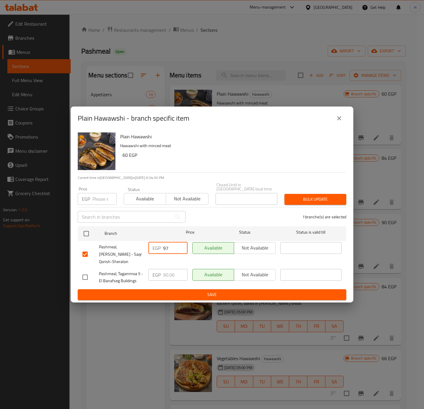
type input "97"
click at [227, 292] on span "Save" at bounding box center [211, 294] width 259 height 7
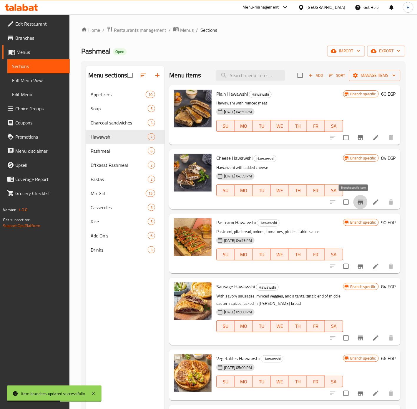
click at [357, 206] on icon "Branch-specific-item" at bounding box center [360, 202] width 7 height 7
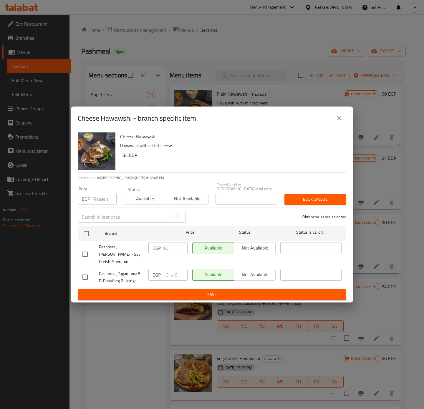
click at [85, 250] on input "checkbox" at bounding box center [85, 254] width 12 height 12
checkbox input "true"
click at [168, 244] on input "90" at bounding box center [175, 248] width 24 height 12
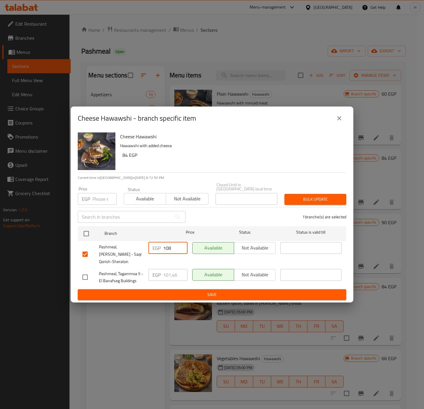
type input "108"
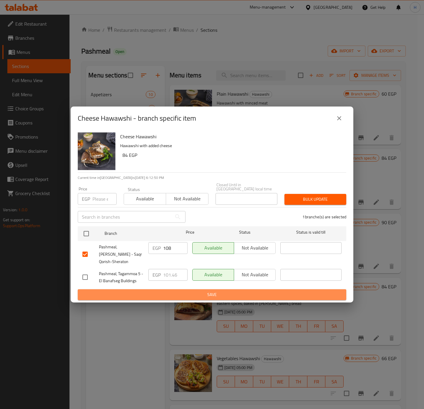
click at [228, 295] on span "Save" at bounding box center [211, 294] width 259 height 7
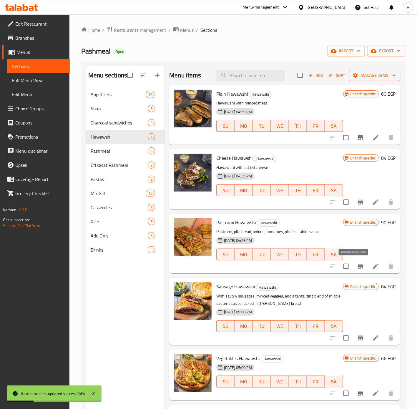
click at [358, 269] on icon "Branch-specific-item" at bounding box center [360, 266] width 5 height 5
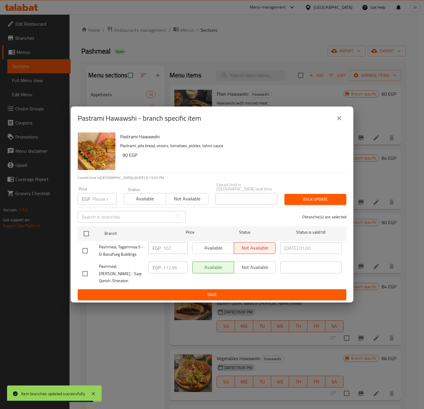
click at [80, 273] on input "checkbox" at bounding box center [85, 274] width 12 height 12
checkbox input "true"
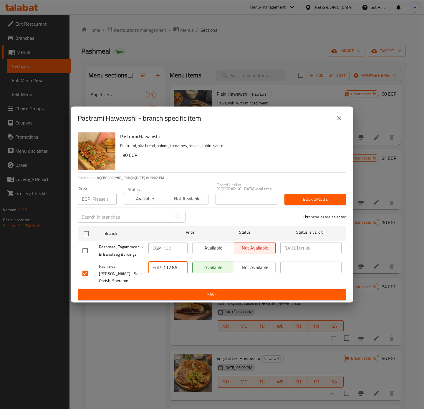
click at [173, 265] on input "112.86" at bounding box center [175, 268] width 24 height 12
type input "143"
click at [182, 292] on span "Save" at bounding box center [211, 294] width 259 height 7
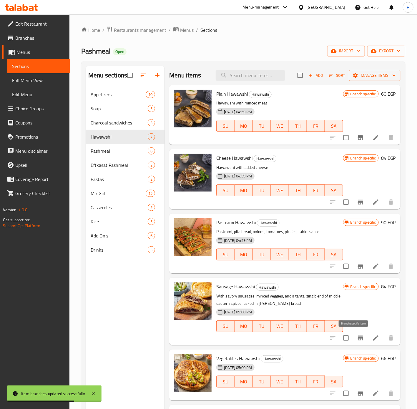
click at [357, 339] on icon "Branch-specific-item" at bounding box center [360, 338] width 7 height 7
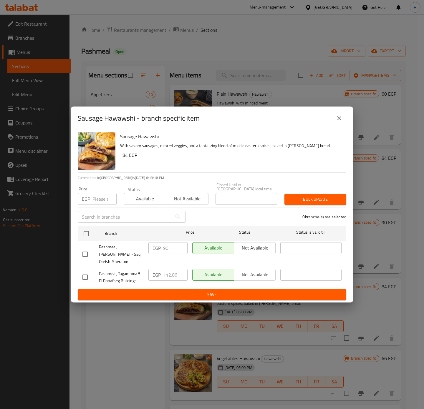
click at [85, 251] on input "checkbox" at bounding box center [85, 254] width 12 height 12
checkbox input "true"
click at [164, 247] on input "90" at bounding box center [175, 248] width 24 height 12
click at [165, 247] on input "90" at bounding box center [175, 248] width 24 height 12
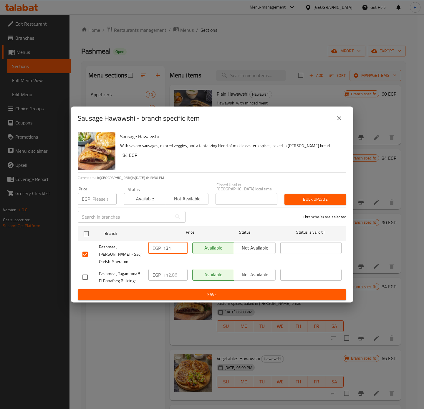
type input "131"
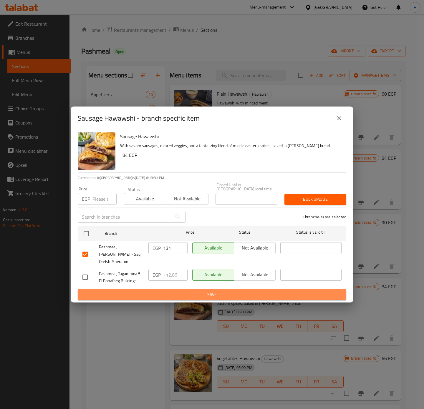
click at [159, 291] on span "Save" at bounding box center [211, 294] width 259 height 7
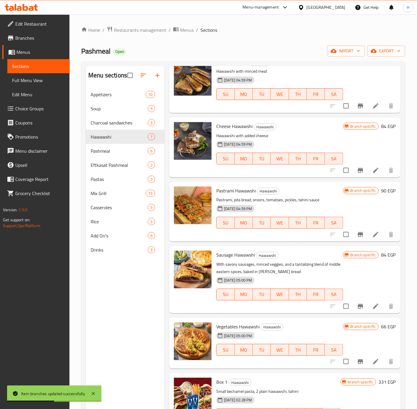
scroll to position [73, 0]
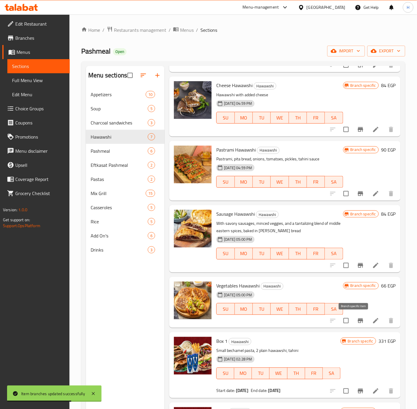
click at [357, 318] on icon "Branch-specific-item" at bounding box center [360, 321] width 7 height 7
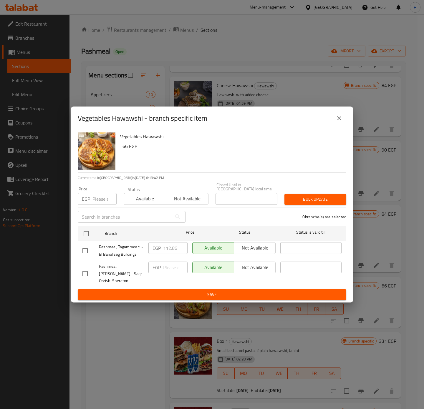
click at [87, 271] on input "checkbox" at bounding box center [85, 274] width 12 height 12
checkbox input "true"
click at [164, 265] on input "number" at bounding box center [175, 268] width 24 height 12
type input "108"
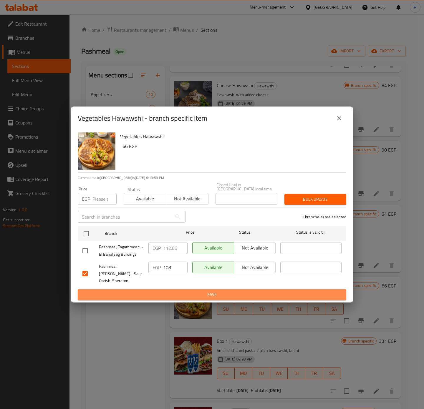
click at [152, 291] on span "Save" at bounding box center [211, 294] width 259 height 7
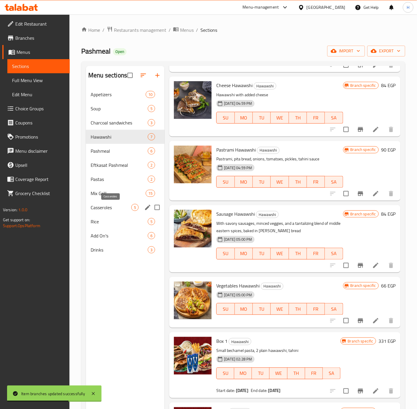
click at [117, 209] on span "Casseroles" at bounding box center [111, 207] width 41 height 7
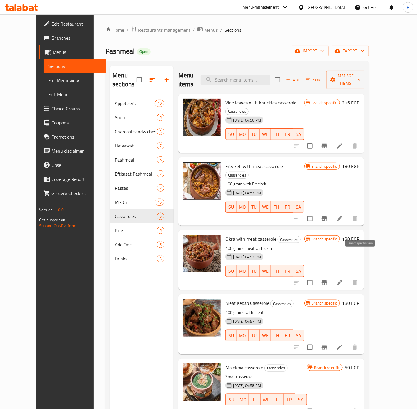
click at [328, 280] on icon "Branch-specific-item" at bounding box center [324, 283] width 7 height 7
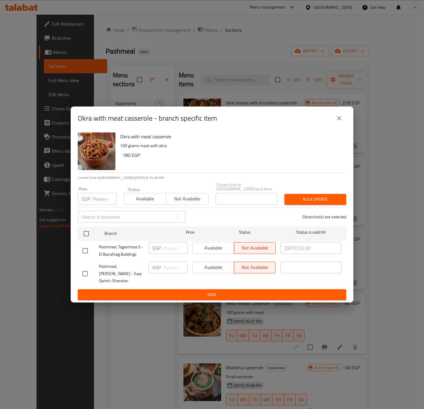
click at [86, 274] on input "checkbox" at bounding box center [85, 274] width 12 height 12
checkbox input "true"
click at [175, 266] on input "number" at bounding box center [175, 268] width 24 height 12
type input "285"
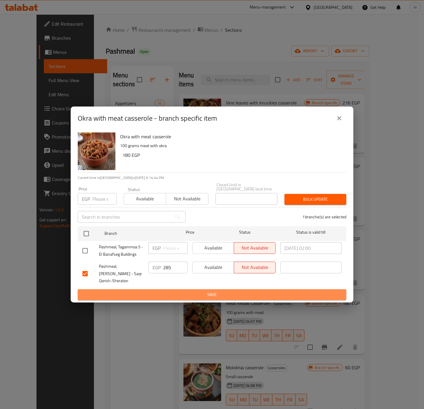
click at [150, 291] on span "Save" at bounding box center [211, 294] width 259 height 7
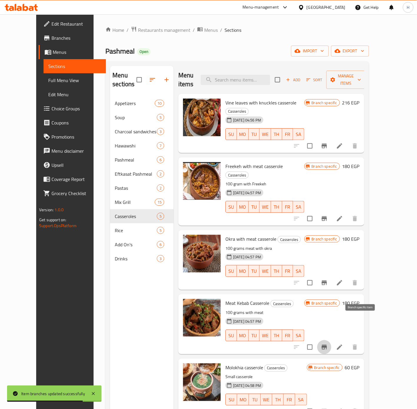
click at [328, 344] on icon "Branch-specific-item" at bounding box center [324, 347] width 7 height 7
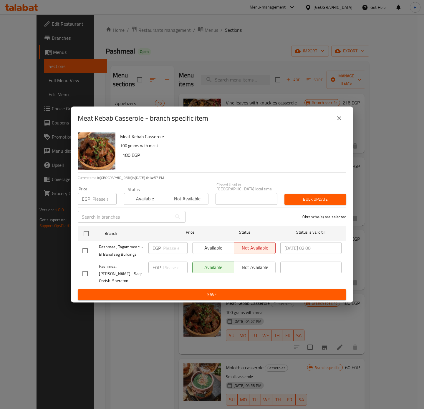
click at [85, 271] on input "checkbox" at bounding box center [85, 274] width 12 height 12
checkbox input "true"
click at [166, 264] on input "number" at bounding box center [175, 268] width 24 height 12
type input "285"
click at [158, 290] on button "Save" at bounding box center [212, 295] width 269 height 11
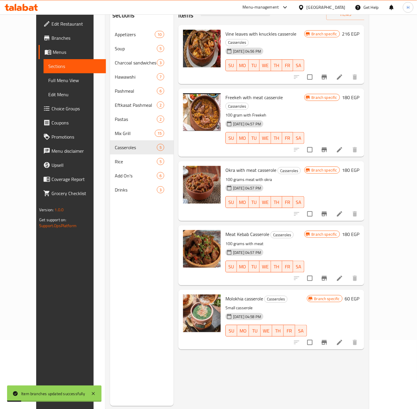
scroll to position [82, 0]
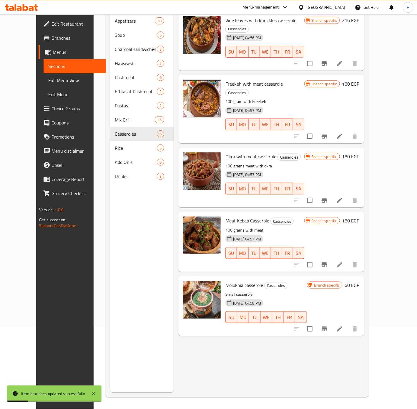
click at [327, 327] on icon "Branch-specific-item" at bounding box center [324, 329] width 5 height 5
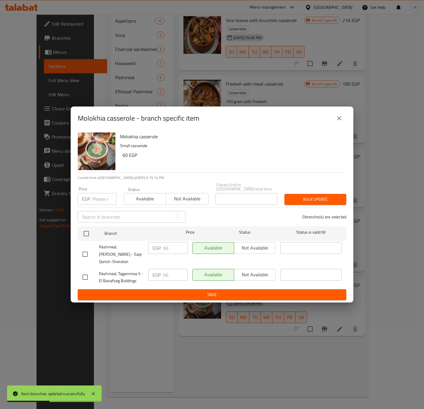
click at [86, 254] on input "checkbox" at bounding box center [85, 254] width 12 height 12
checkbox input "true"
click at [179, 247] on input "65" at bounding box center [175, 248] width 24 height 12
click at [171, 247] on input "65" at bounding box center [175, 248] width 24 height 12
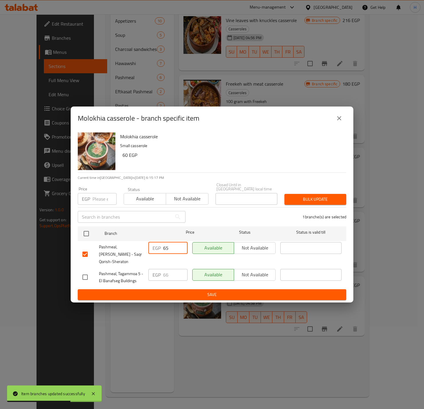
click at [171, 247] on input "65" at bounding box center [175, 248] width 24 height 12
type input "108"
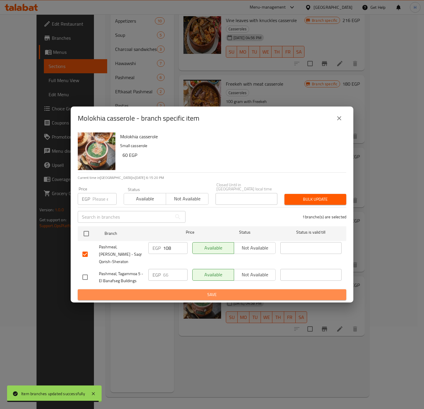
click at [186, 295] on span "Save" at bounding box center [211, 294] width 259 height 7
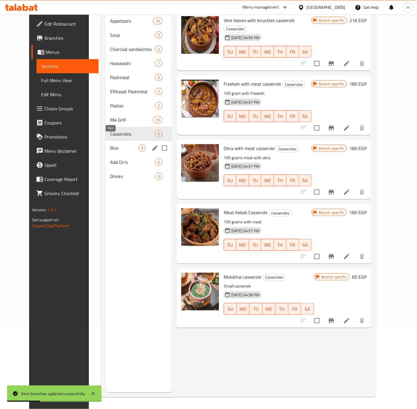
click at [119, 145] on span "Rice" at bounding box center [124, 148] width 29 height 7
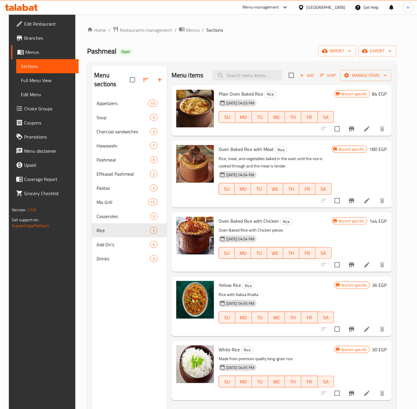
click at [355, 127] on icon "Branch-specific-item" at bounding box center [351, 129] width 5 height 5
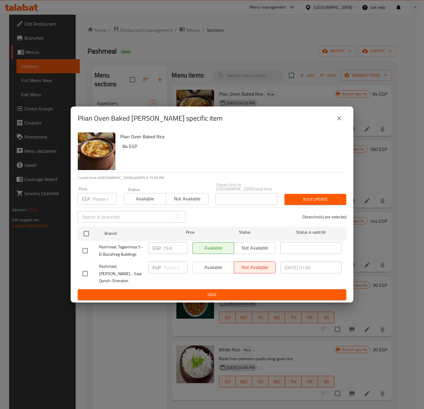
click at [87, 273] on input "checkbox" at bounding box center [85, 274] width 12 height 12
checkbox input "true"
click at [171, 266] on input "number" at bounding box center [175, 268] width 24 height 12
type input "114"
click at [158, 287] on ul "Branch Price Status Status is valid till Pashmeal, Tagammoa 5 - El Banafseg Bui…" at bounding box center [212, 257] width 269 height 66
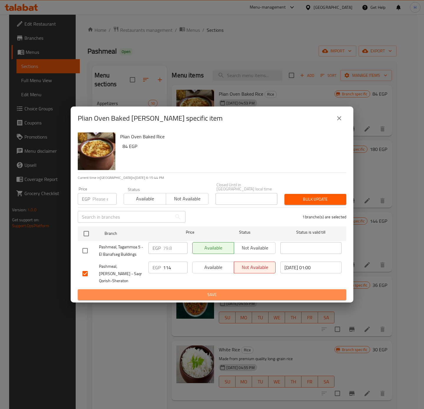
click at [158, 292] on span "Save" at bounding box center [211, 294] width 259 height 7
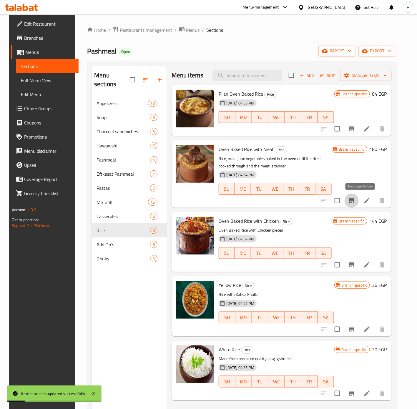
click at [355, 201] on icon "Branch-specific-item" at bounding box center [351, 201] width 5 height 5
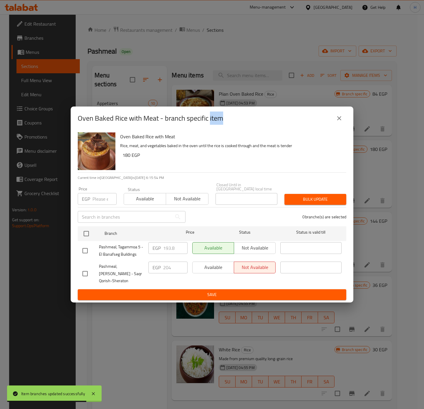
click at [336, 124] on button "close" at bounding box center [339, 118] width 14 height 14
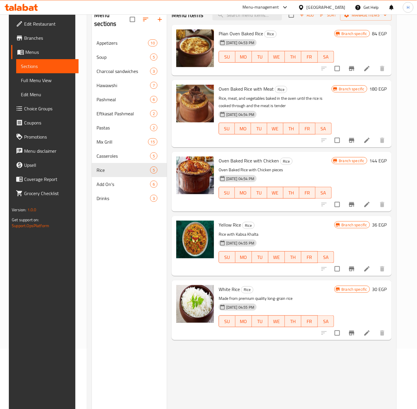
scroll to position [6, 0]
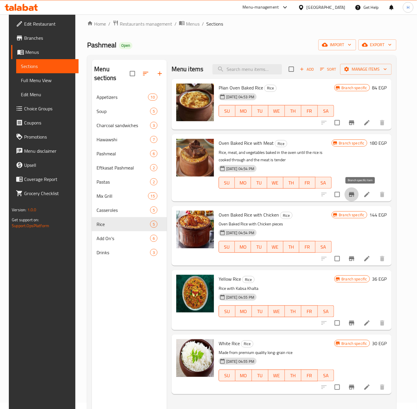
click at [356, 196] on icon "Branch-specific-item" at bounding box center [351, 194] width 7 height 7
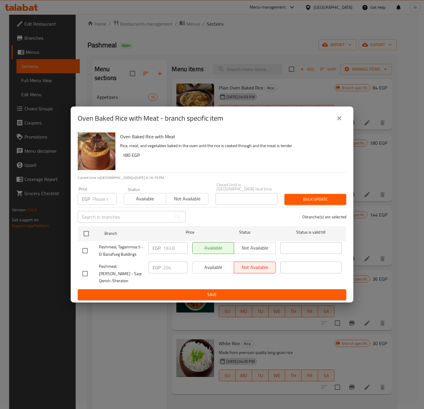
click at [83, 273] on input "checkbox" at bounding box center [85, 274] width 12 height 12
checkbox input "true"
click at [166, 266] on input "204" at bounding box center [175, 268] width 24 height 12
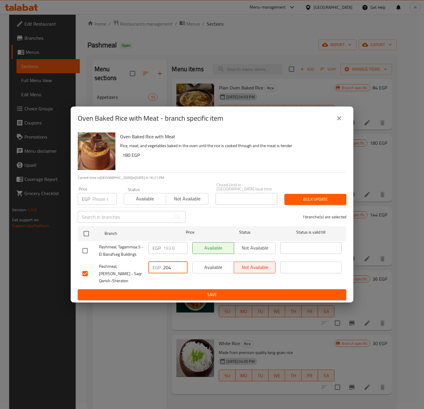
click at [166, 266] on input "204" at bounding box center [175, 268] width 24 height 12
type input "137"
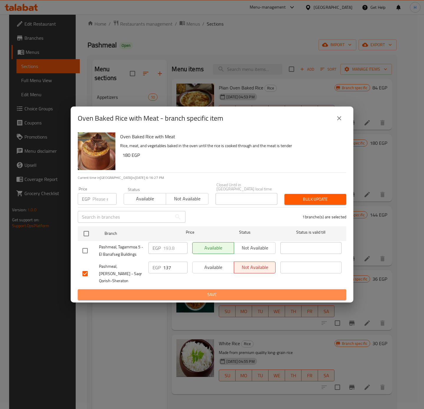
click at [221, 295] on span "Save" at bounding box center [211, 294] width 259 height 7
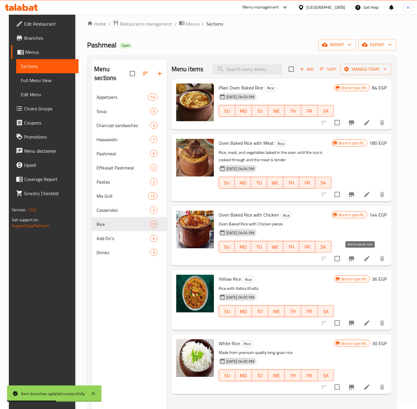
click at [355, 259] on icon "Branch-specific-item" at bounding box center [351, 259] width 5 height 5
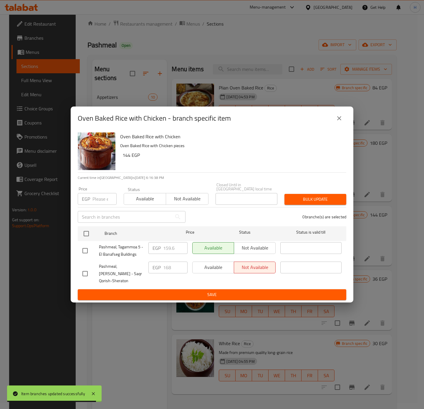
click at [82, 273] on input "checkbox" at bounding box center [85, 274] width 12 height 12
checkbox input "true"
click at [174, 265] on input "168" at bounding box center [175, 268] width 24 height 12
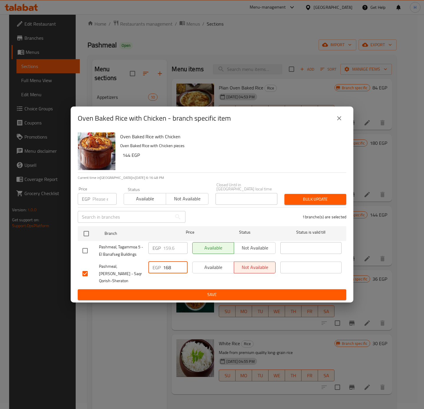
click at [174, 265] on input "168" at bounding box center [175, 268] width 24 height 12
type input "132"
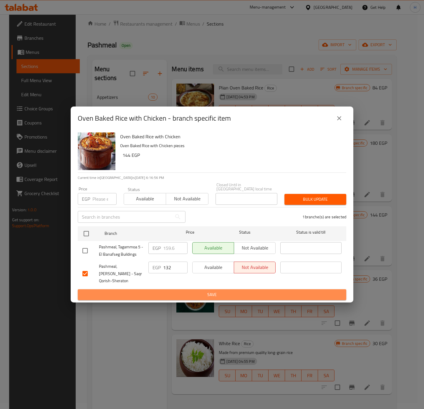
click at [212, 295] on span "Save" at bounding box center [211, 294] width 259 height 7
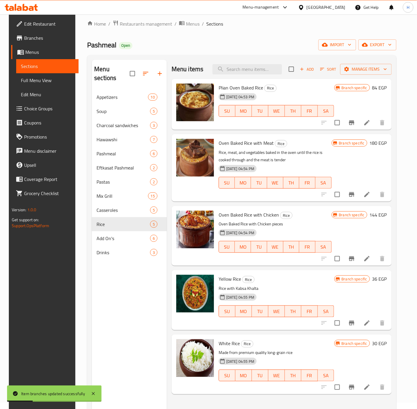
scroll to position [50, 0]
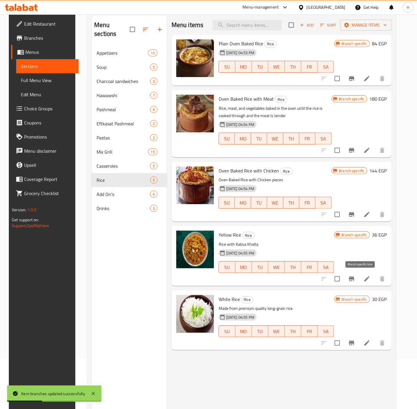
click at [359, 281] on button "Branch-specific-item" at bounding box center [352, 279] width 14 height 14
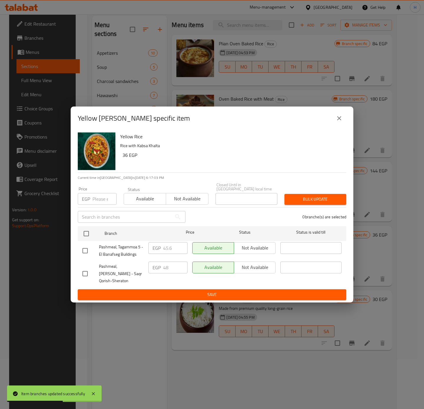
click at [86, 271] on input "checkbox" at bounding box center [85, 274] width 12 height 12
checkbox input "true"
click at [164, 267] on input "48" at bounding box center [175, 268] width 24 height 12
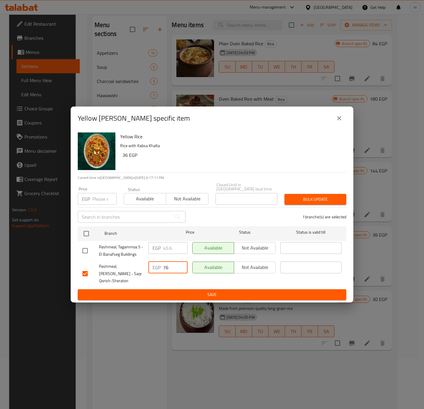
type input "76"
click at [226, 293] on span "Save" at bounding box center [211, 294] width 259 height 7
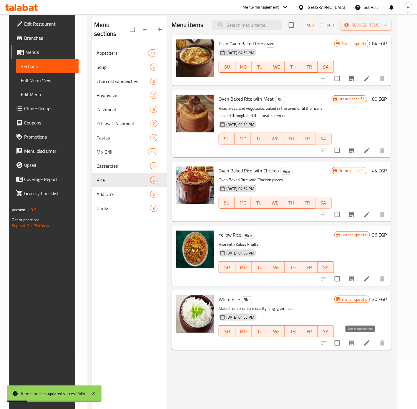
click at [356, 345] on icon "Branch-specific-item" at bounding box center [351, 343] width 7 height 7
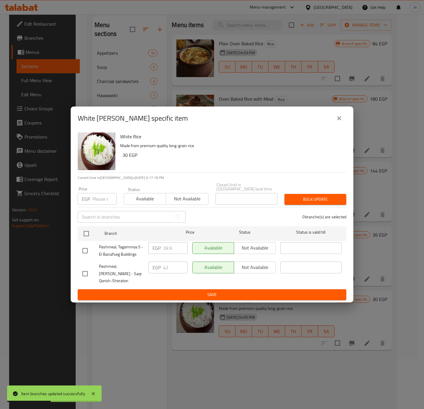
click at [84, 270] on input "checkbox" at bounding box center [85, 274] width 12 height 12
checkbox input "true"
click at [171, 265] on input "42" at bounding box center [175, 268] width 24 height 12
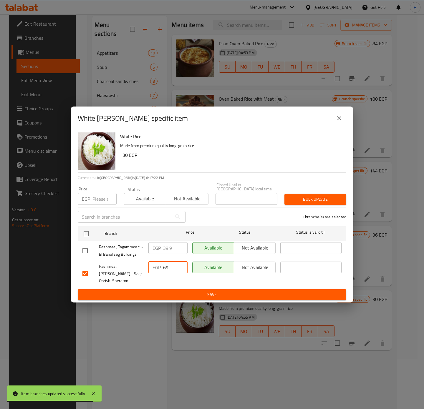
type input "69"
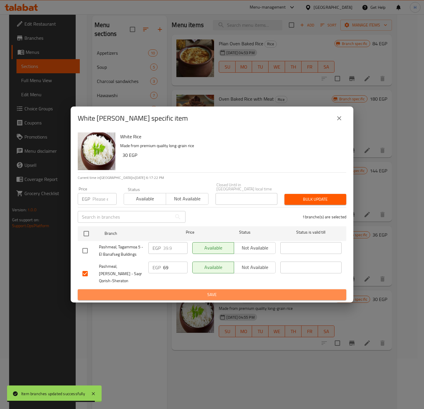
click at [161, 291] on span "Save" at bounding box center [211, 294] width 259 height 7
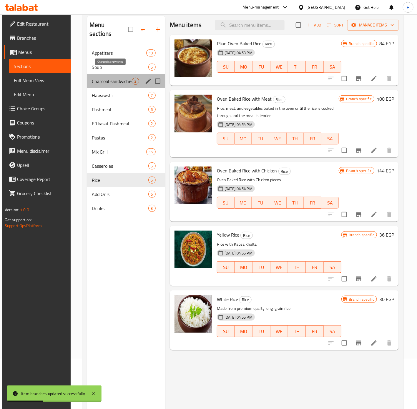
click at [116, 78] on span "Charcoal sandwiches" at bounding box center [112, 81] width 40 height 7
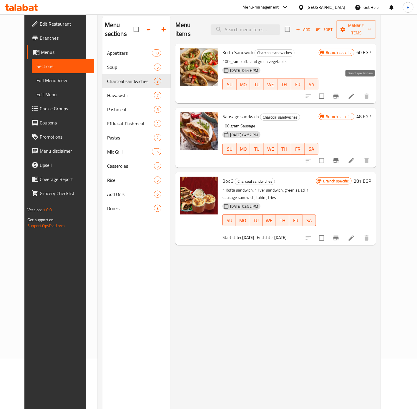
click at [339, 94] on icon "Branch-specific-item" at bounding box center [336, 96] width 5 height 5
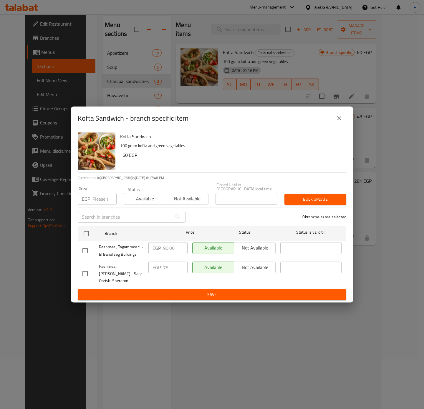
click at [87, 272] on input "checkbox" at bounding box center [85, 274] width 12 height 12
checkbox input "true"
click at [169, 265] on input "78" at bounding box center [175, 268] width 24 height 12
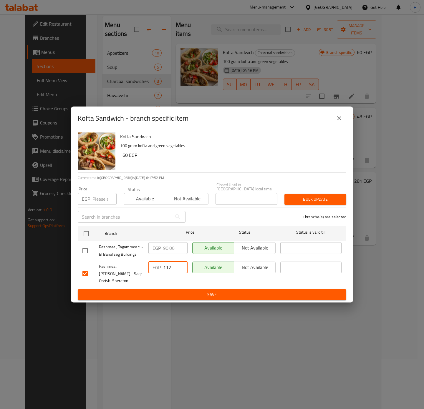
type input "112"
click at [174, 293] on span "Save" at bounding box center [211, 294] width 259 height 7
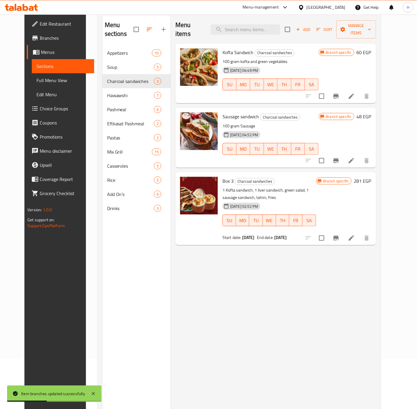
scroll to position [6, 0]
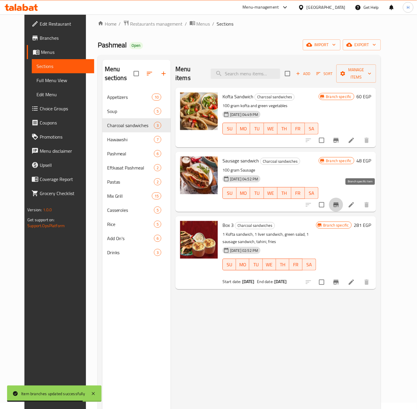
click at [339, 203] on icon "Branch-specific-item" at bounding box center [336, 205] width 5 height 5
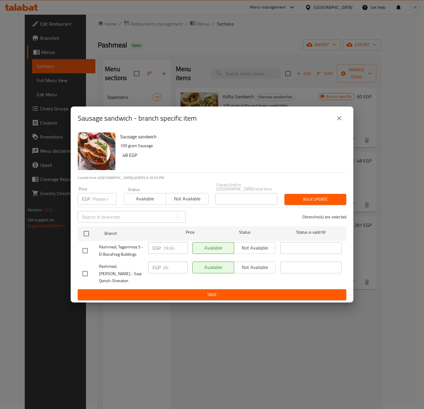
click at [85, 272] on input "checkbox" at bounding box center [85, 274] width 12 height 12
checkbox input "true"
click at [170, 264] on input "66" at bounding box center [175, 268] width 24 height 12
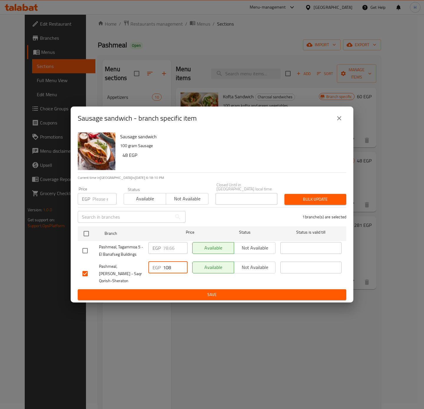
type input "108"
click at [155, 293] on span "Save" at bounding box center [211, 294] width 259 height 7
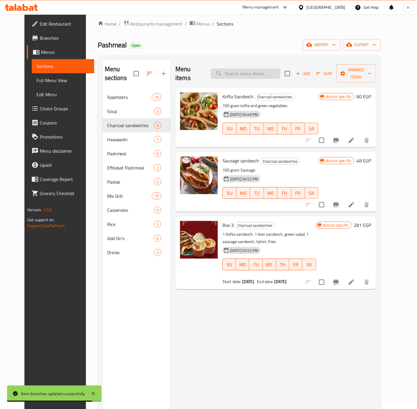
click at [259, 72] on input "search" at bounding box center [246, 74] width 70 height 10
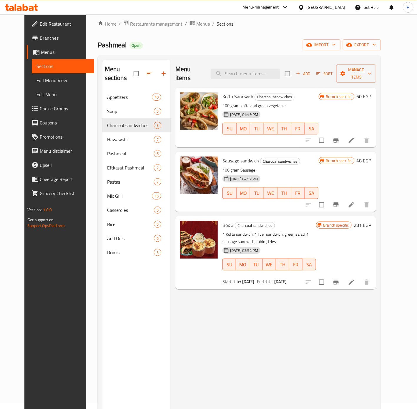
type input "م"
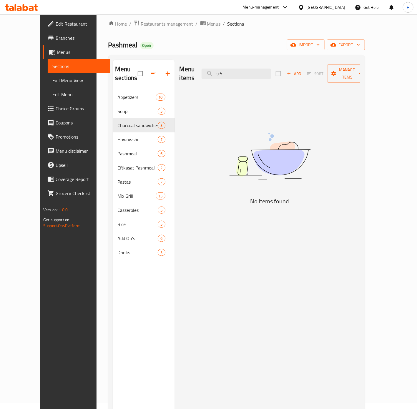
type input "ك"
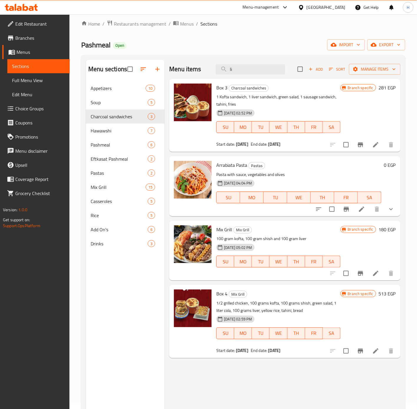
type input "l"
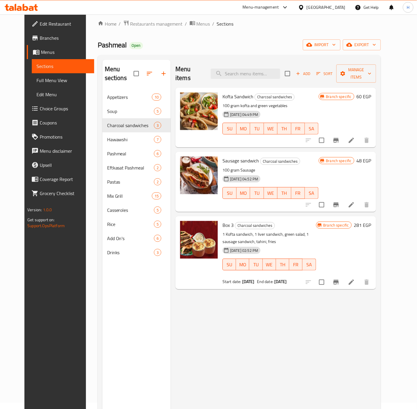
click at [312, 319] on div "Menu items Add Sort Manage items Kofta Sandwich Charcoal sandwiches 100 gram ko…" at bounding box center [274, 264] width 206 height 409
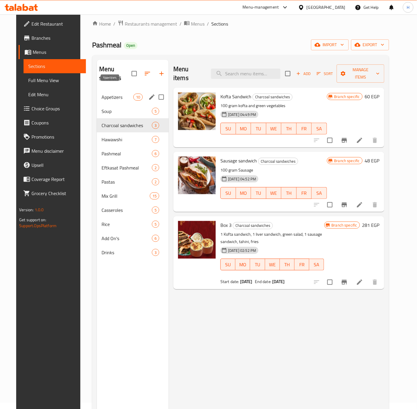
click at [122, 94] on span "Appetizers" at bounding box center [118, 97] width 32 height 7
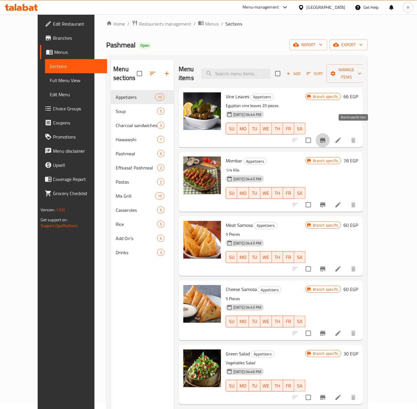
click at [326, 138] on icon "Branch-specific-item" at bounding box center [322, 140] width 5 height 5
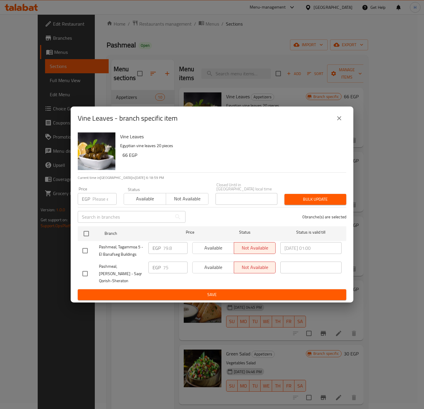
click at [83, 272] on input "checkbox" at bounding box center [85, 274] width 12 height 12
checkbox input "true"
click at [172, 268] on input "75" at bounding box center [175, 268] width 24 height 12
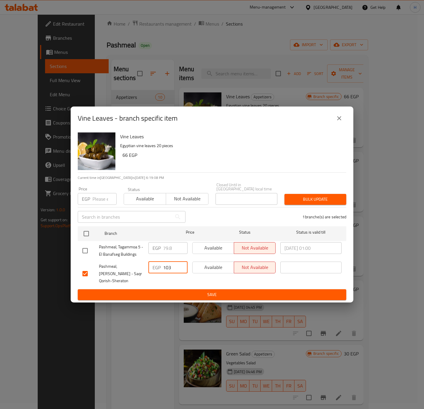
type input "103"
click at [216, 293] on span "Save" at bounding box center [211, 294] width 259 height 7
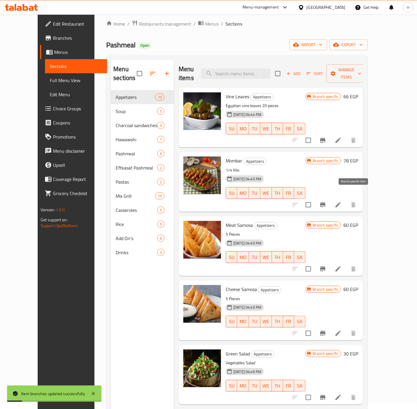
click at [326, 203] on icon "Branch-specific-item" at bounding box center [322, 205] width 5 height 5
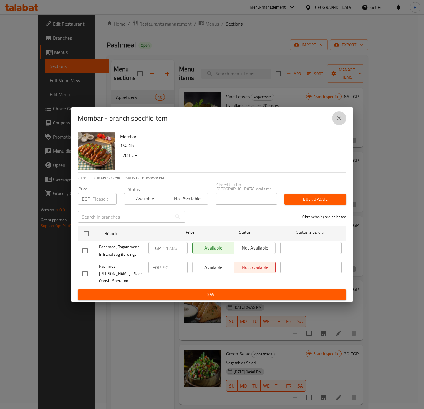
click at [340, 122] on icon "close" at bounding box center [339, 118] width 7 height 7
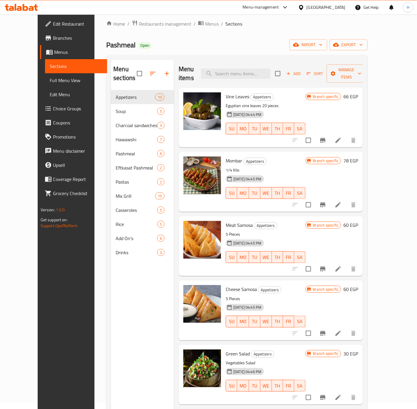
click at [327, 266] on icon "Branch-specific-item" at bounding box center [323, 269] width 7 height 7
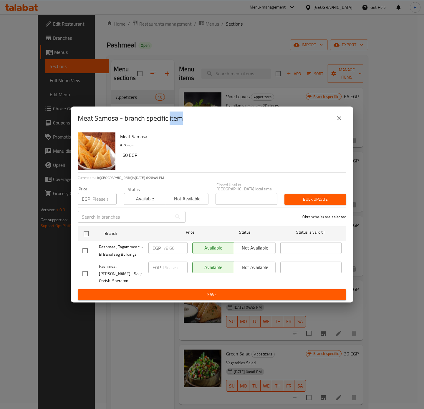
click at [82, 272] on input "checkbox" at bounding box center [85, 274] width 12 height 12
checkbox input "true"
click at [168, 269] on input "number" at bounding box center [175, 268] width 24 height 12
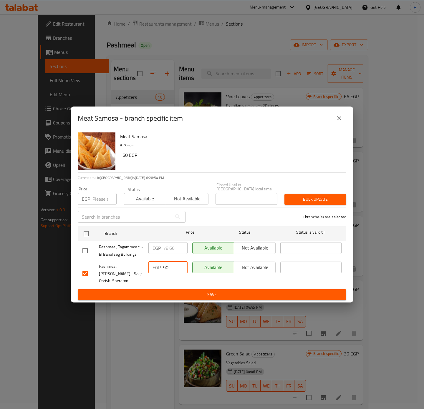
type input "90"
click at [205, 291] on span "Save" at bounding box center [211, 294] width 259 height 7
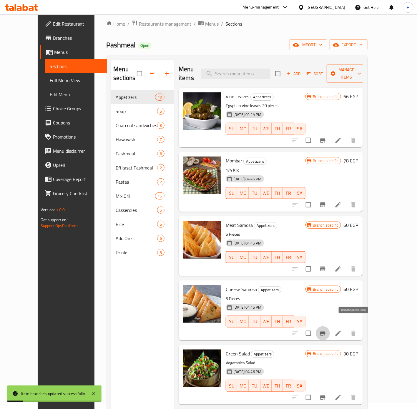
click at [326, 331] on icon "Branch-specific-item" at bounding box center [322, 333] width 5 height 5
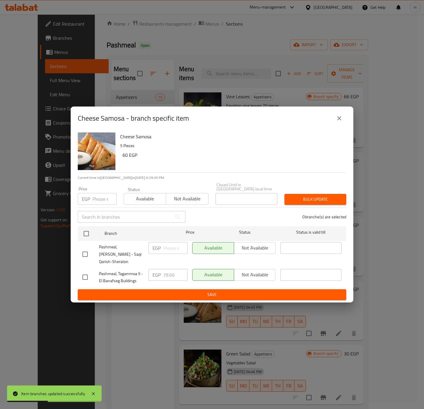
click at [83, 249] on input "checkbox" at bounding box center [85, 254] width 12 height 12
checkbox input "true"
click at [174, 247] on input "number" at bounding box center [175, 248] width 24 height 12
type input "80"
click at [189, 292] on span "Save" at bounding box center [211, 294] width 259 height 7
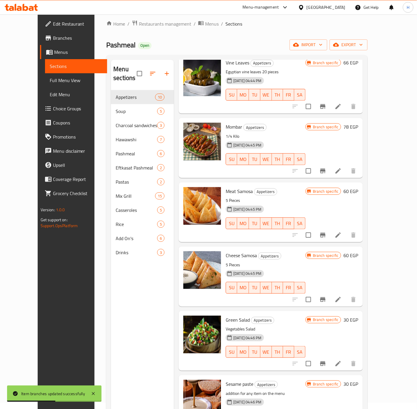
scroll to position [44, 0]
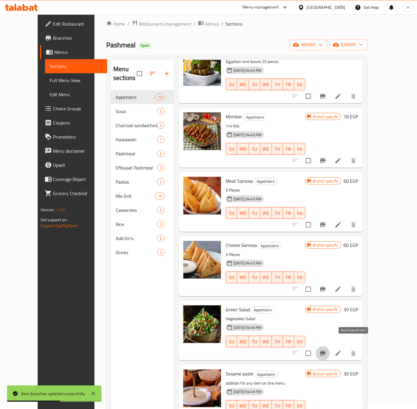
click at [326, 351] on icon "Branch-specific-item" at bounding box center [322, 353] width 5 height 5
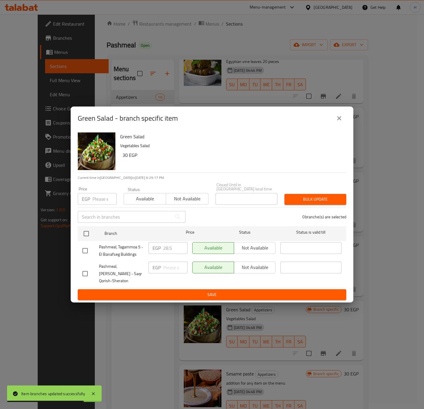
click at [84, 272] on input "checkbox" at bounding box center [85, 274] width 12 height 12
checkbox input "true"
click at [167, 265] on input "number" at bounding box center [175, 268] width 24 height 12
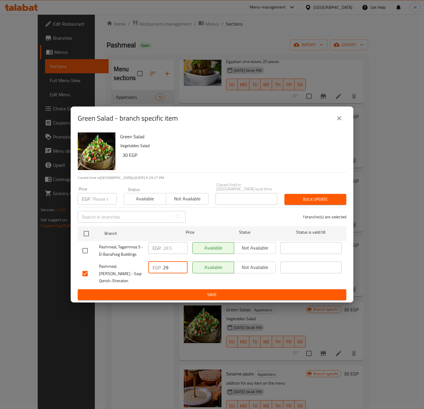
type input "29"
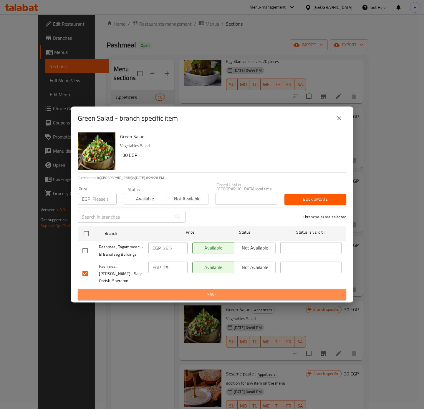
click at [163, 294] on span "Save" at bounding box center [211, 294] width 259 height 7
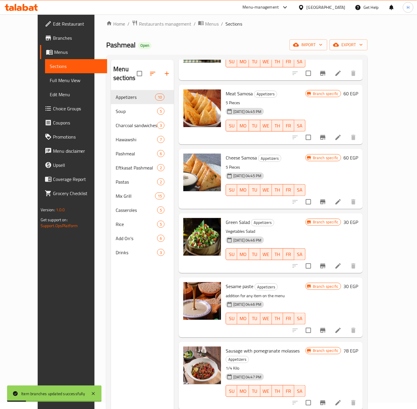
scroll to position [133, 0]
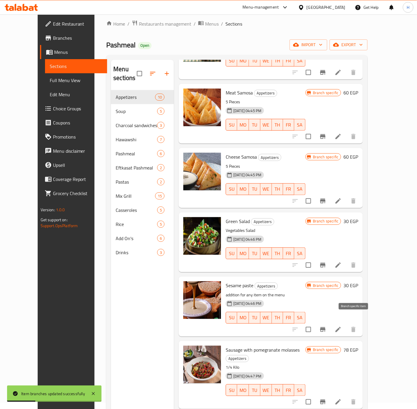
click at [327, 326] on icon "Branch-specific-item" at bounding box center [323, 329] width 7 height 7
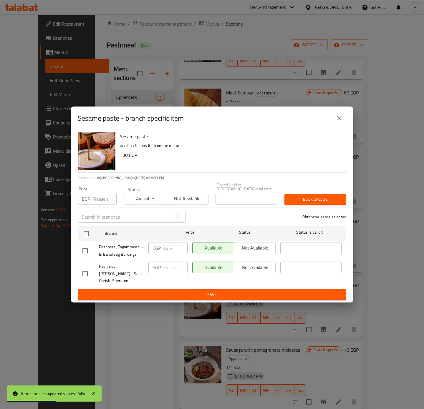
click at [84, 271] on input "checkbox" at bounding box center [85, 274] width 12 height 12
checkbox input "true"
click at [170, 268] on input "number" at bounding box center [175, 268] width 24 height 12
type input "30"
click at [167, 297] on button "Save" at bounding box center [212, 295] width 269 height 11
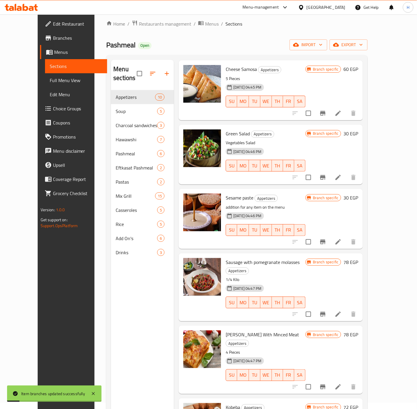
scroll to position [221, 0]
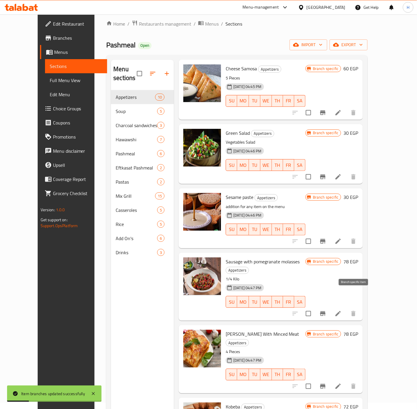
click at [326, 312] on icon "Branch-specific-item" at bounding box center [322, 314] width 5 height 5
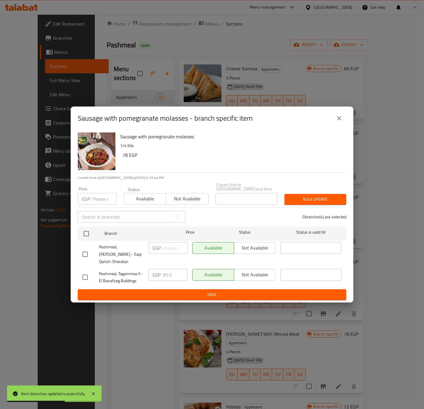
drag, startPoint x: 81, startPoint y: 250, endPoint x: 86, endPoint y: 250, distance: 4.7
click at [81, 250] on input "checkbox" at bounding box center [85, 254] width 12 height 12
checkbox input "true"
click at [172, 246] on input "number" at bounding box center [175, 248] width 24 height 12
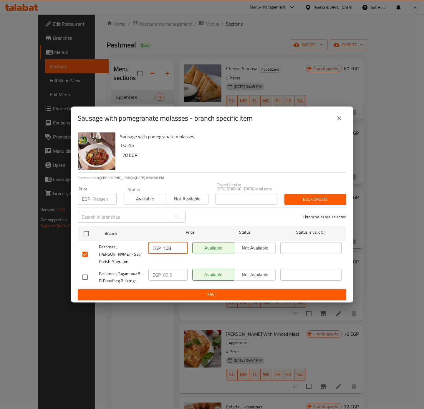
type input "108"
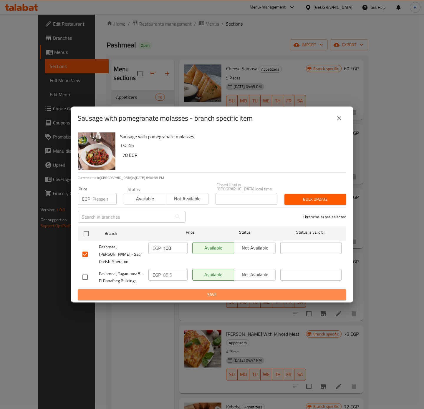
click at [173, 291] on span "Save" at bounding box center [211, 294] width 259 height 7
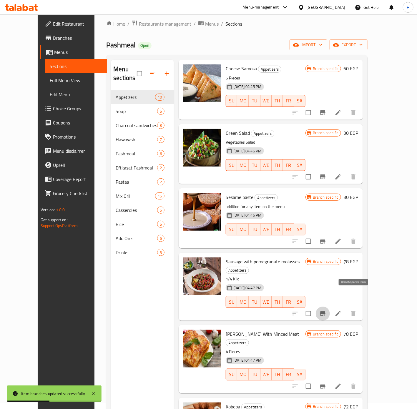
click at [326, 312] on icon "Branch-specific-item" at bounding box center [322, 314] width 5 height 5
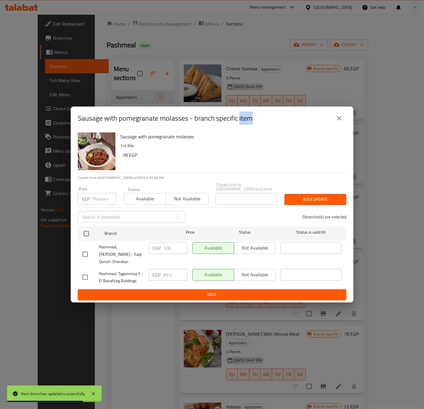
click at [338, 122] on icon "close" at bounding box center [339, 118] width 7 height 7
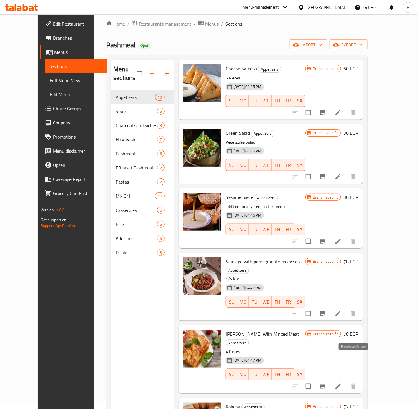
click at [326, 384] on icon "Branch-specific-item" at bounding box center [322, 386] width 5 height 5
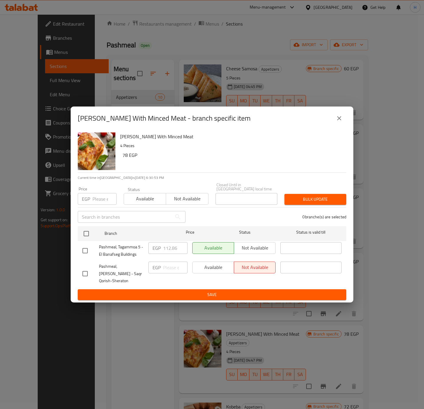
click at [86, 270] on input "checkbox" at bounding box center [85, 274] width 12 height 12
checkbox input "true"
click at [167, 262] on input "number" at bounding box center [175, 268] width 24 height 12
type input "103"
click at [163, 292] on span "Save" at bounding box center [211, 294] width 259 height 7
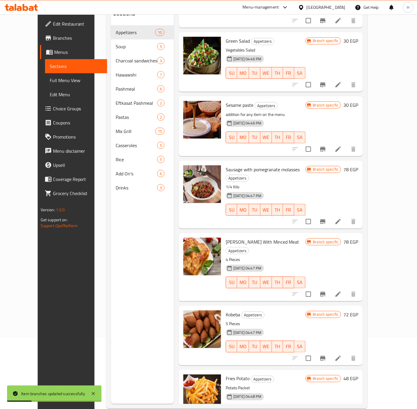
scroll to position [82, 0]
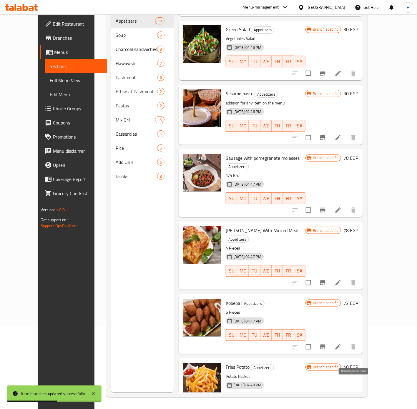
click at [327, 408] on icon "Branch-specific-item" at bounding box center [323, 411] width 7 height 7
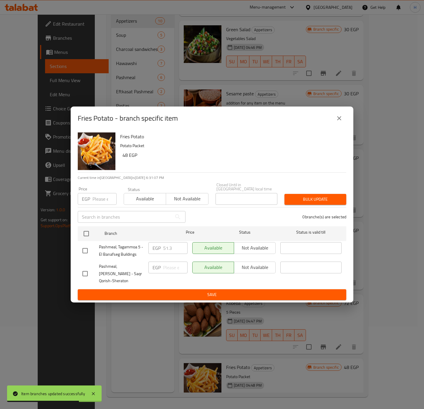
click at [80, 271] on input "checkbox" at bounding box center [85, 274] width 12 height 12
checkbox input "true"
click at [171, 263] on input "number" at bounding box center [175, 268] width 24 height 12
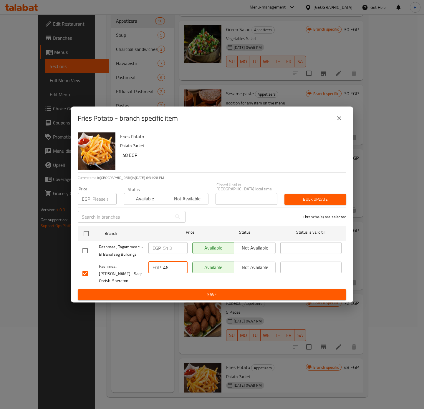
type input "46"
click at [203, 296] on span "Save" at bounding box center [211, 294] width 259 height 7
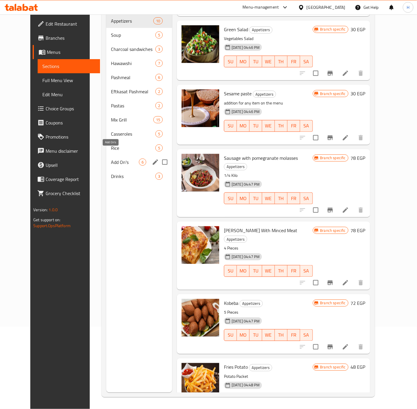
click at [111, 159] on span "Add On's" at bounding box center [125, 162] width 28 height 7
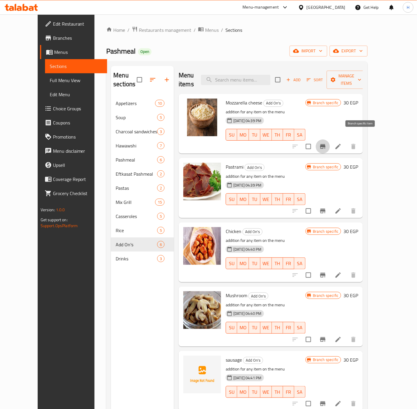
click at [326, 144] on icon "Branch-specific-item" at bounding box center [322, 146] width 5 height 5
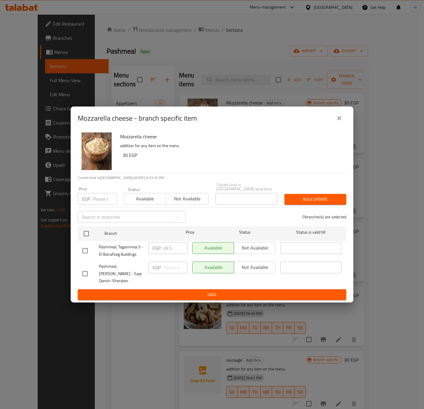
click at [86, 268] on input "checkbox" at bounding box center [85, 274] width 12 height 12
checkbox input "true"
click at [173, 264] on input "number" at bounding box center [175, 268] width 24 height 12
type input "29"
click at [168, 293] on span "Save" at bounding box center [211, 294] width 259 height 7
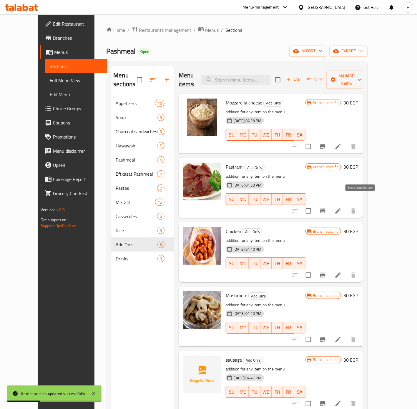
click at [327, 208] on icon "Branch-specific-item" at bounding box center [323, 211] width 7 height 7
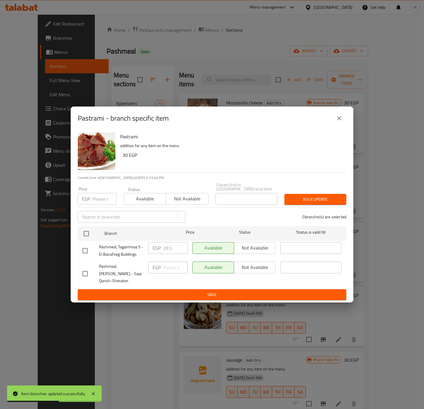
click at [87, 271] on input "checkbox" at bounding box center [85, 274] width 12 height 12
checkbox input "true"
click at [167, 265] on input "number" at bounding box center [175, 268] width 24 height 12
type input "57"
click at [185, 292] on span "Save" at bounding box center [211, 294] width 259 height 7
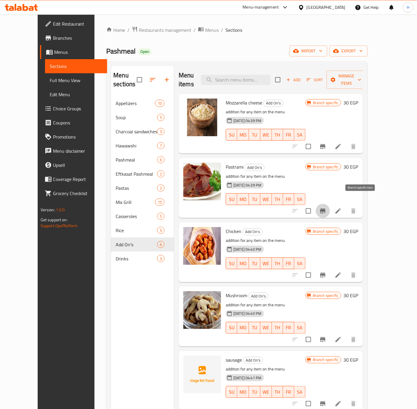
click at [326, 209] on icon "Branch-specific-item" at bounding box center [322, 211] width 5 height 5
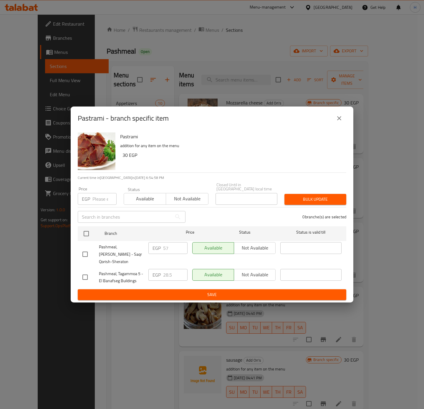
click at [342, 122] on icon "close" at bounding box center [339, 118] width 7 height 7
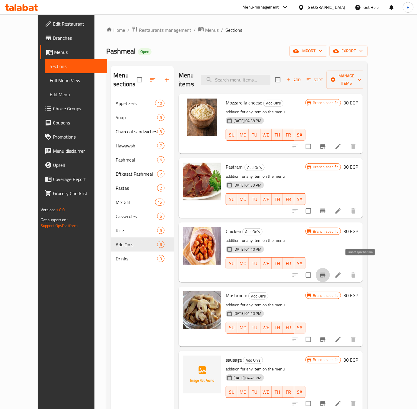
click at [326, 273] on icon "Branch-specific-item" at bounding box center [322, 275] width 5 height 5
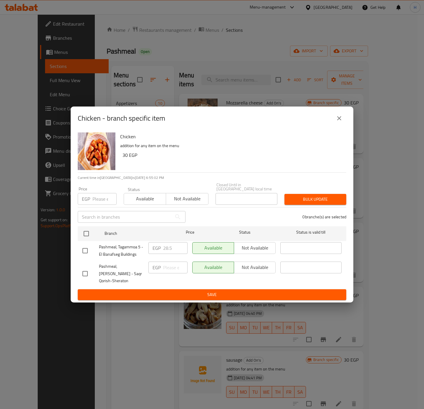
drag, startPoint x: 82, startPoint y: 271, endPoint x: 90, endPoint y: 271, distance: 8.0
click at [82, 272] on input "checkbox" at bounding box center [85, 274] width 12 height 12
checkbox input "true"
click at [170, 265] on input "number" at bounding box center [175, 268] width 24 height 12
type input "57"
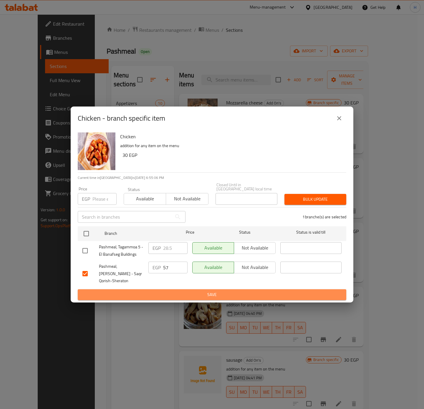
click at [181, 291] on span "Save" at bounding box center [211, 294] width 259 height 7
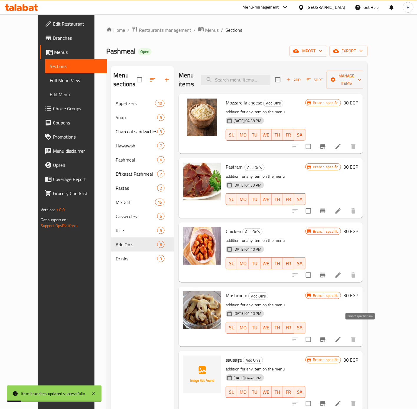
click at [327, 336] on icon "Branch-specific-item" at bounding box center [323, 339] width 7 height 7
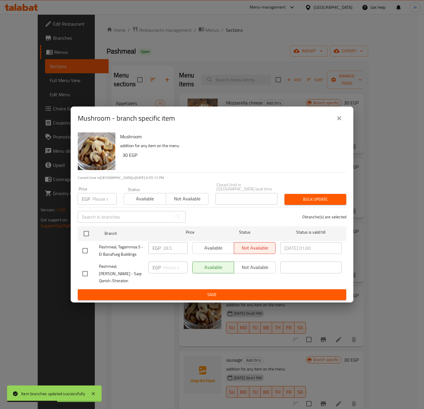
click at [82, 271] on input "checkbox" at bounding box center [85, 274] width 12 height 12
checkbox input "true"
click at [172, 267] on input "number" at bounding box center [175, 268] width 24 height 12
type input "29"
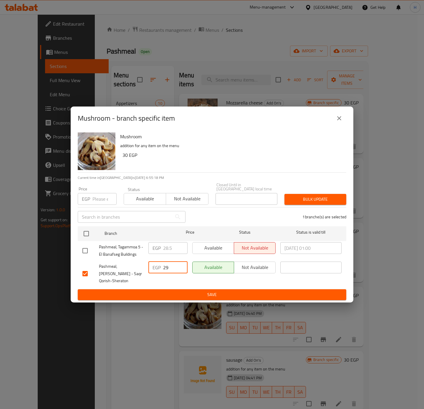
click at [189, 290] on button "Save" at bounding box center [212, 295] width 269 height 11
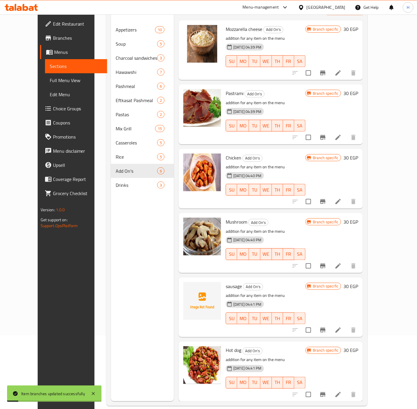
scroll to position [82, 0]
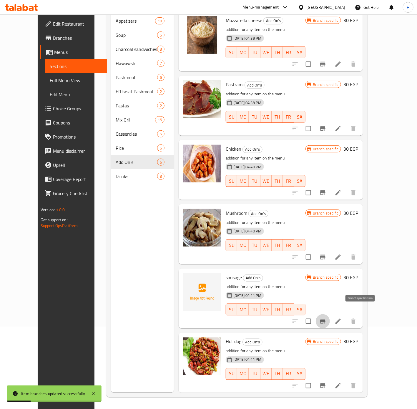
click at [326, 319] on icon "Branch-specific-item" at bounding box center [322, 321] width 5 height 5
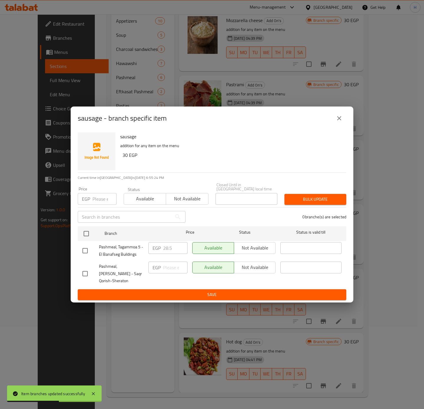
click at [89, 270] on input "checkbox" at bounding box center [85, 274] width 12 height 12
checkbox input "true"
click at [171, 265] on input "number" at bounding box center [175, 268] width 24 height 12
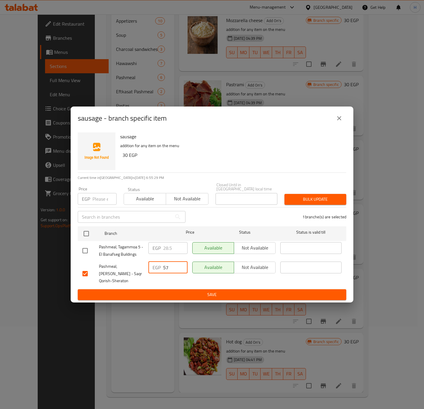
type input "57"
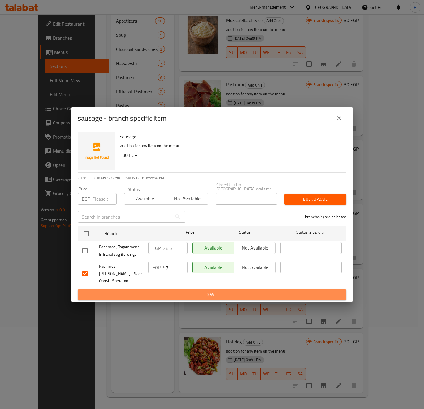
click at [177, 293] on span "Save" at bounding box center [211, 294] width 259 height 7
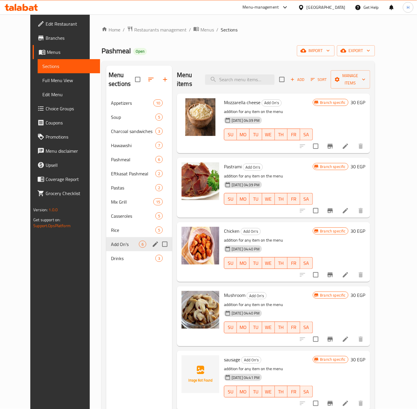
scroll to position [0, 0]
click at [121, 114] on span "Soup" at bounding box center [125, 117] width 28 height 7
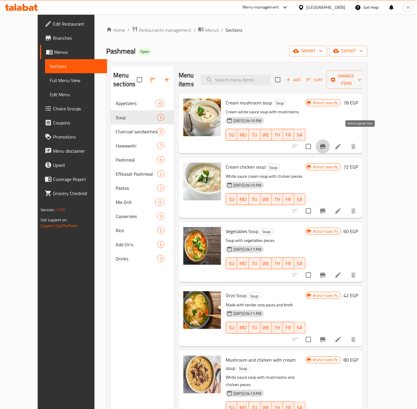
click at [327, 143] on icon "Branch-specific-item" at bounding box center [323, 146] width 7 height 7
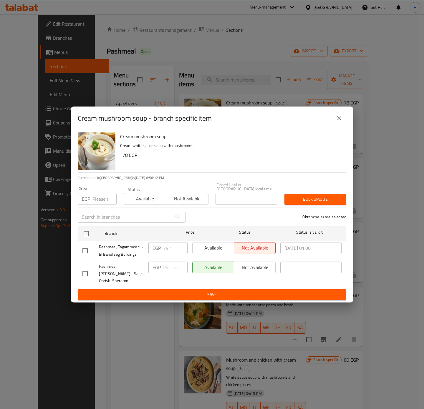
click at [83, 270] on input "checkbox" at bounding box center [85, 274] width 12 height 12
checkbox input "true"
click at [169, 264] on input "number" at bounding box center [175, 268] width 24 height 12
type input "97"
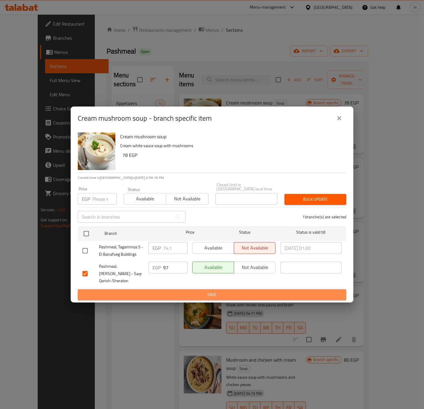
click at [184, 294] on span "Save" at bounding box center [211, 294] width 259 height 7
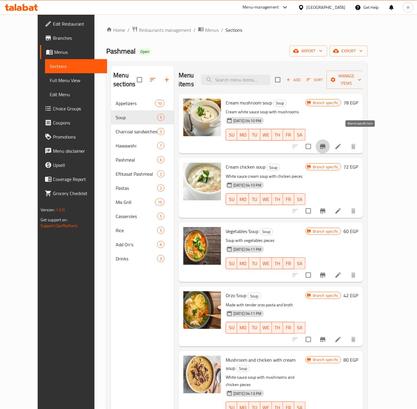
click at [327, 143] on icon "Branch-specific-item" at bounding box center [323, 146] width 7 height 7
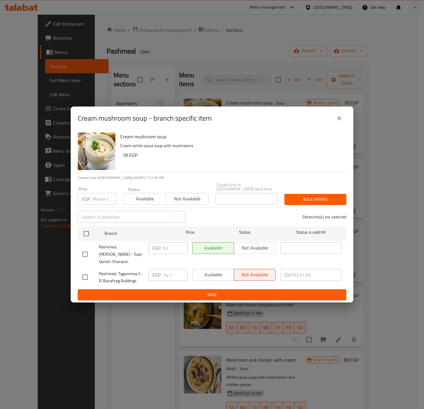
click at [339, 120] on icon "close" at bounding box center [339, 118] width 4 height 4
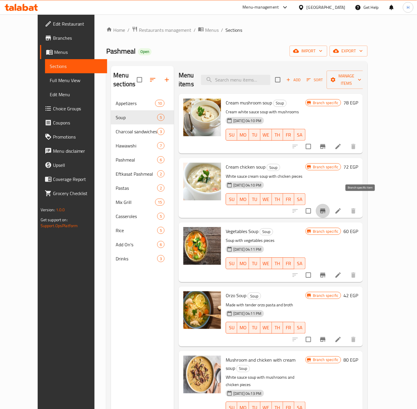
click at [326, 209] on icon "Branch-specific-item" at bounding box center [322, 211] width 5 height 5
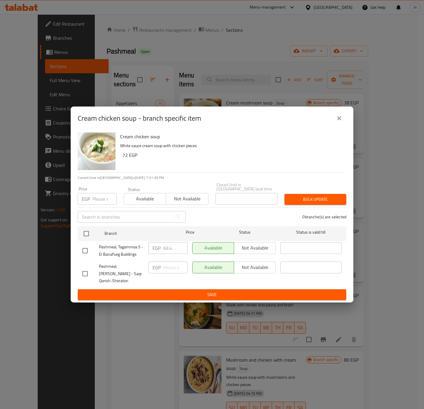
click at [83, 271] on input "checkbox" at bounding box center [85, 274] width 12 height 12
checkbox input "true"
click at [166, 267] on input "number" at bounding box center [175, 268] width 24 height 12
type input "108"
click at [150, 293] on span "Save" at bounding box center [211, 294] width 259 height 7
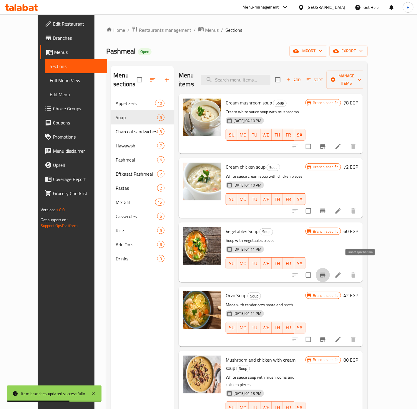
click at [326, 273] on icon "Branch-specific-item" at bounding box center [322, 275] width 5 height 5
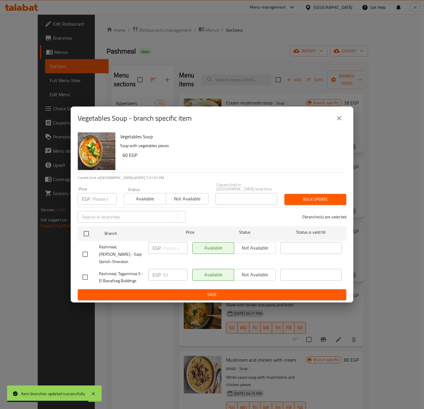
click at [85, 255] on input "checkbox" at bounding box center [85, 254] width 12 height 12
checkbox input "true"
click at [169, 249] on input "number" at bounding box center [175, 248] width 24 height 12
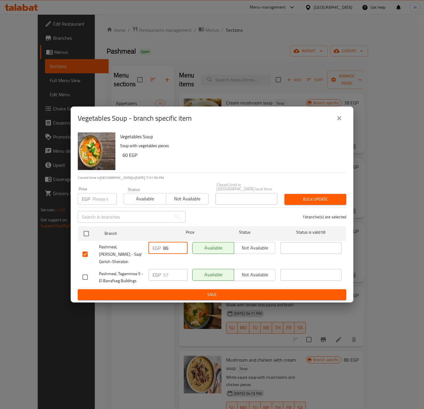
type input "86"
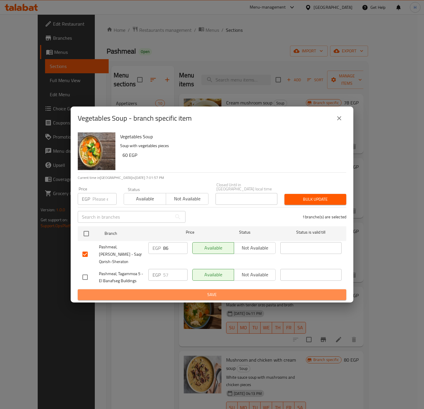
click at [158, 290] on button "Save" at bounding box center [212, 295] width 269 height 11
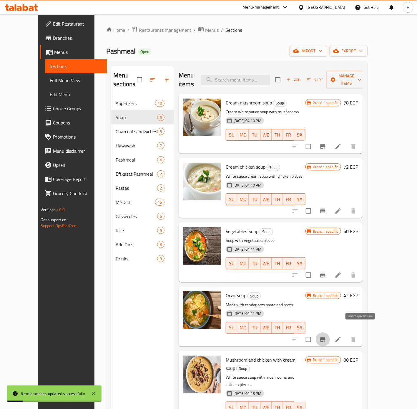
click at [326, 338] on icon "Branch-specific-item" at bounding box center [322, 340] width 5 height 5
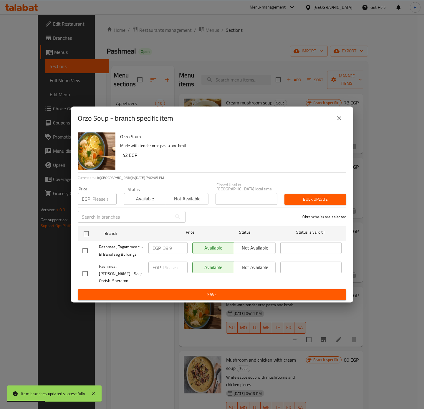
click at [85, 270] on input "checkbox" at bounding box center [85, 274] width 12 height 12
checkbox input "true"
click at [171, 269] on input "number" at bounding box center [175, 268] width 24 height 12
type input "57"
click at [141, 292] on span "Save" at bounding box center [211, 294] width 259 height 7
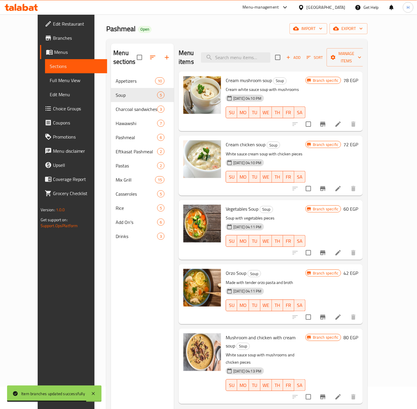
scroll to position [44, 0]
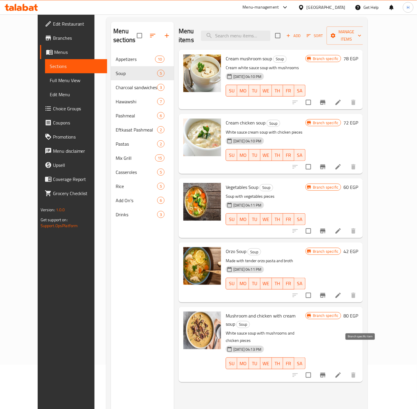
click at [327, 372] on icon "Branch-specific-item" at bounding box center [323, 375] width 7 height 7
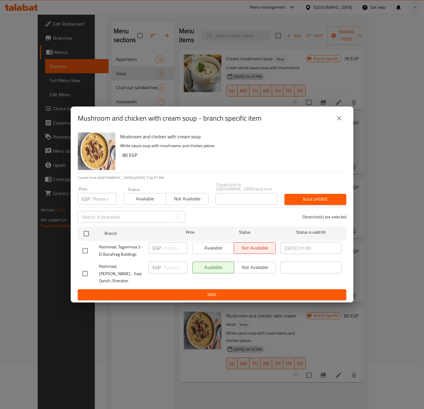
click at [86, 271] on input "checkbox" at bounding box center [85, 274] width 12 height 12
checkbox input "true"
click at [169, 268] on input "number" at bounding box center [175, 268] width 24 height 12
type input "108"
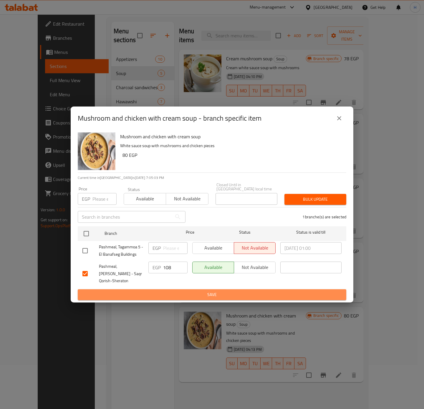
click at [128, 291] on span "Save" at bounding box center [211, 294] width 259 height 7
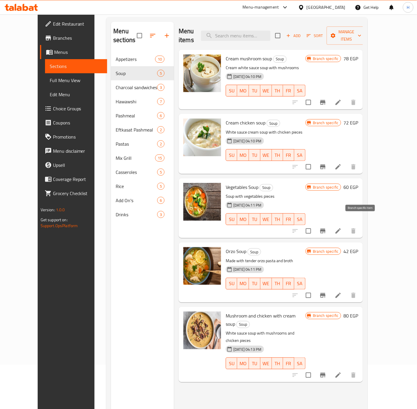
click at [327, 228] on icon "Branch-specific-item" at bounding box center [323, 231] width 7 height 7
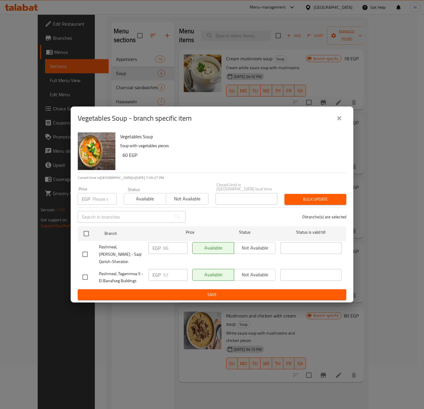
click at [343, 118] on button "close" at bounding box center [339, 118] width 14 height 14
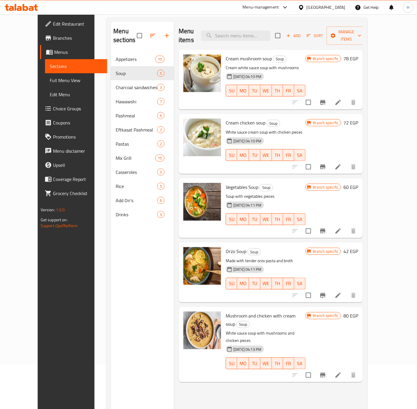
click at [326, 293] on icon "Branch-specific-item" at bounding box center [322, 295] width 5 height 5
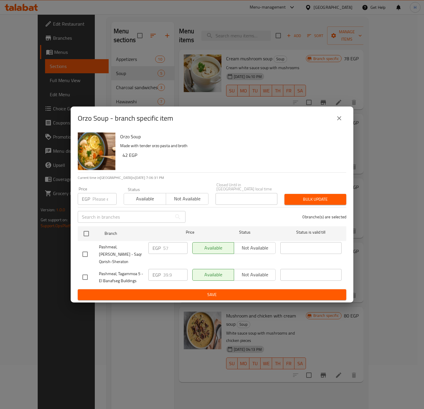
click at [343, 117] on button "close" at bounding box center [339, 118] width 14 height 14
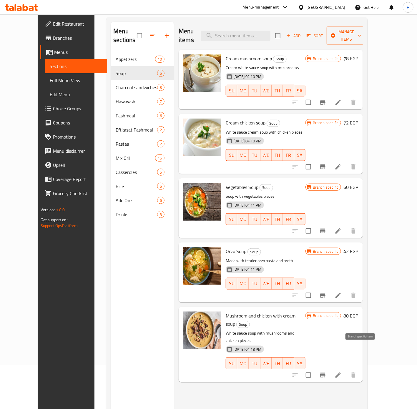
click at [327, 372] on icon "Branch-specific-item" at bounding box center [323, 375] width 7 height 7
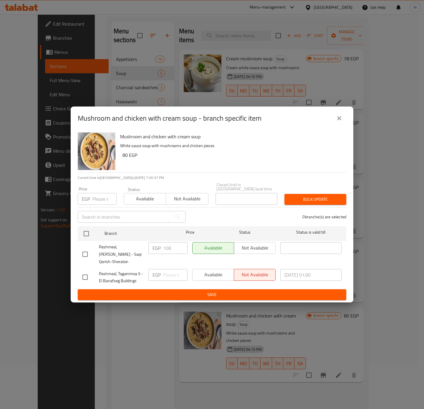
click at [86, 252] on input "checkbox" at bounding box center [85, 254] width 12 height 12
checkbox input "true"
click at [172, 246] on input "108" at bounding box center [175, 248] width 24 height 12
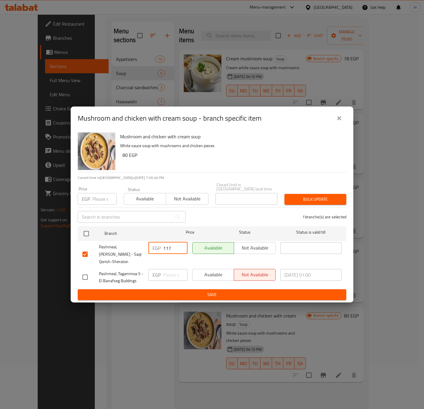
type input "117"
click at [183, 291] on span "Save" at bounding box center [211, 294] width 259 height 7
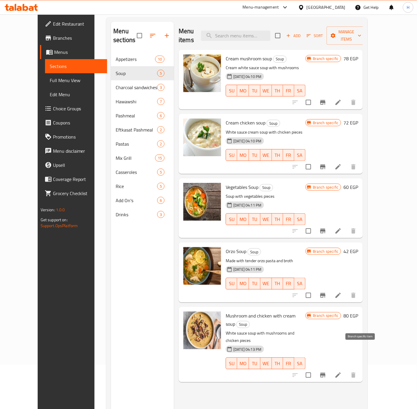
click at [330, 369] on button "Branch-specific-item" at bounding box center [323, 376] width 14 height 14
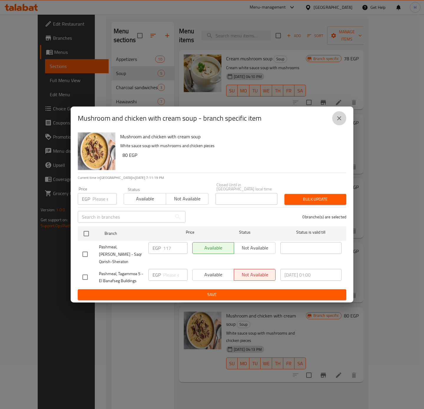
click at [339, 122] on icon "close" at bounding box center [339, 118] width 7 height 7
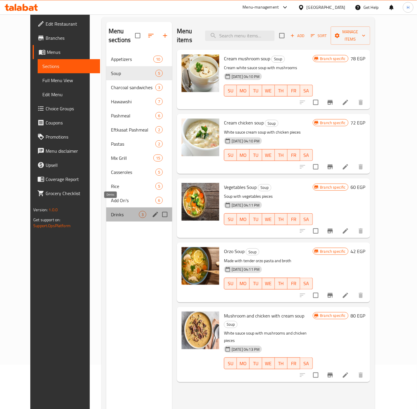
click at [118, 211] on span "Drinks" at bounding box center [125, 214] width 28 height 7
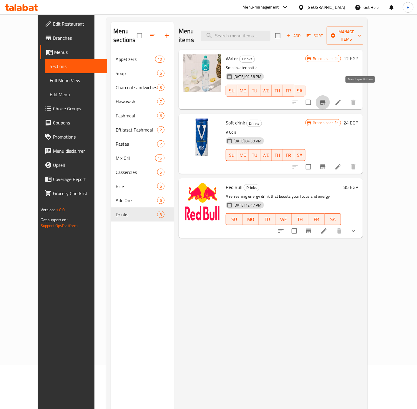
click at [326, 100] on icon "Branch-specific-item" at bounding box center [322, 102] width 5 height 5
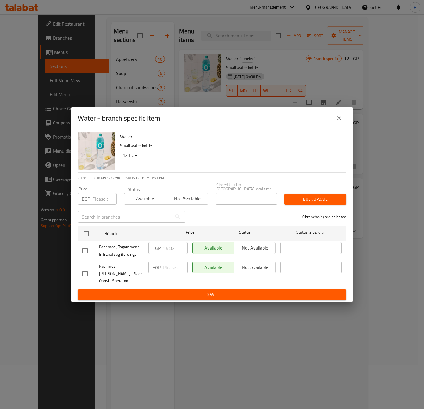
click at [83, 269] on input "checkbox" at bounding box center [85, 274] width 12 height 12
checkbox input "true"
click at [172, 267] on input "number" at bounding box center [175, 268] width 24 height 12
type input "17"
click at [156, 298] on button "Save" at bounding box center [212, 295] width 269 height 11
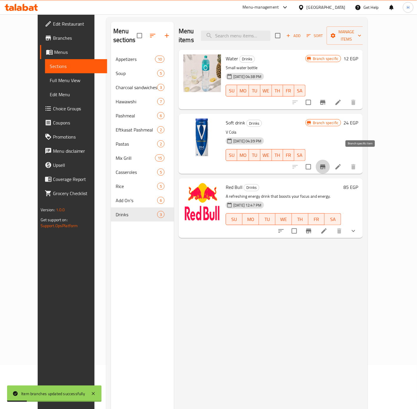
click at [326, 165] on icon "Branch-specific-item" at bounding box center [322, 167] width 5 height 5
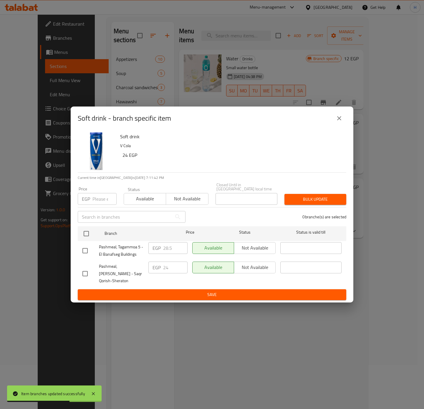
click at [84, 268] on input "checkbox" at bounding box center [85, 274] width 12 height 12
checkbox input "true"
click at [163, 264] on input "24" at bounding box center [175, 268] width 24 height 12
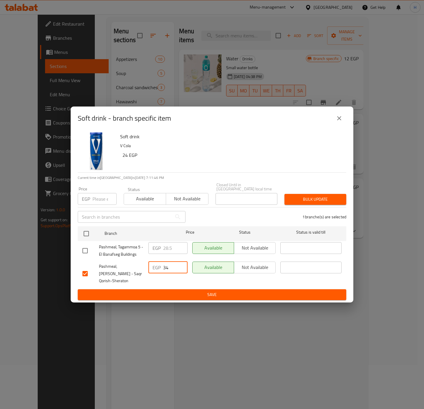
type input "34"
click at [225, 295] on span "Save" at bounding box center [211, 294] width 259 height 7
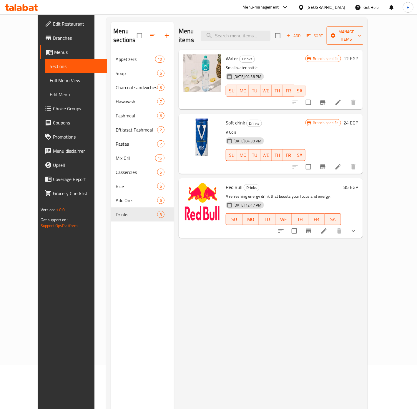
click at [362, 29] on span "Manage items" at bounding box center [347, 35] width 30 height 15
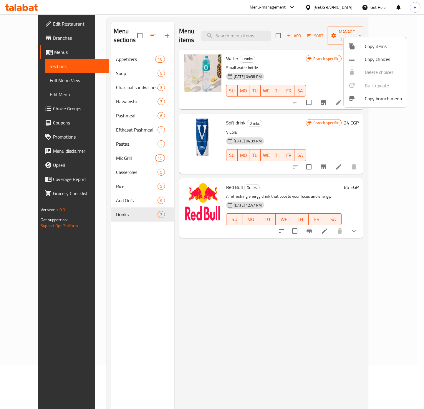
click at [315, 253] on div at bounding box center [212, 204] width 424 height 409
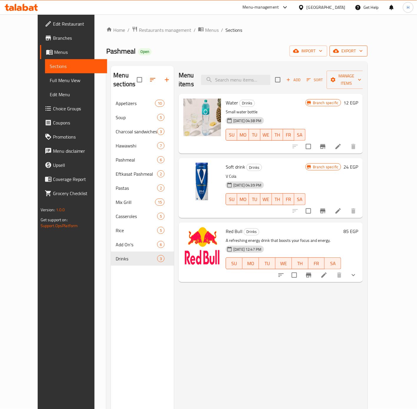
click at [363, 50] on span "export" at bounding box center [349, 50] width 29 height 7
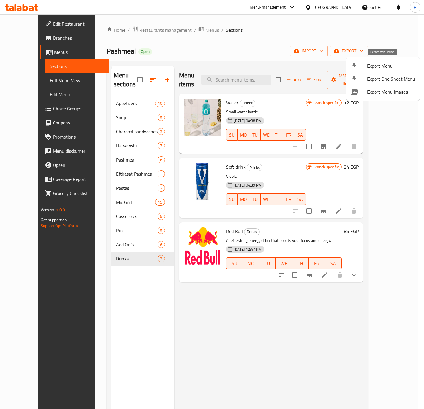
click at [382, 64] on span "Export Menu" at bounding box center [391, 65] width 48 height 7
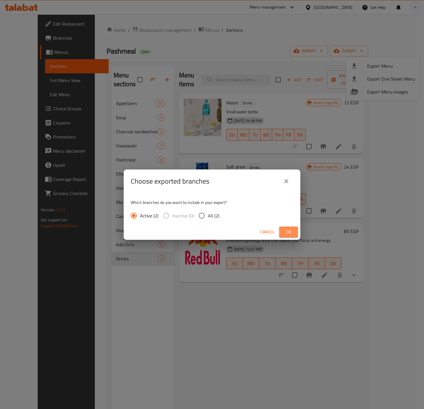
click at [291, 233] on span "Ok" at bounding box center [288, 232] width 9 height 7
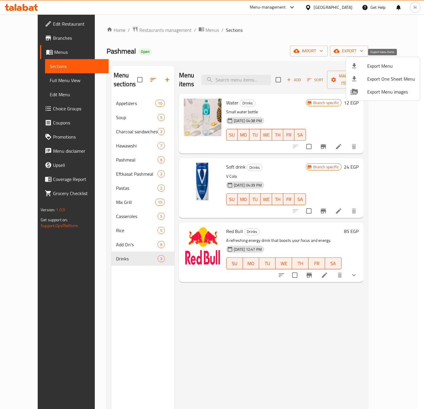
click at [388, 67] on span "Export Menu" at bounding box center [391, 65] width 48 height 7
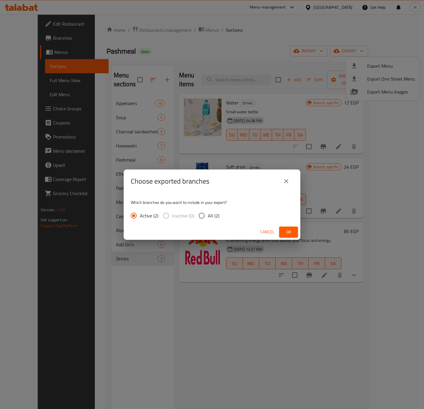
click at [287, 231] on span "Ok" at bounding box center [288, 232] width 9 height 7
